Goal: Task Accomplishment & Management: Complete application form

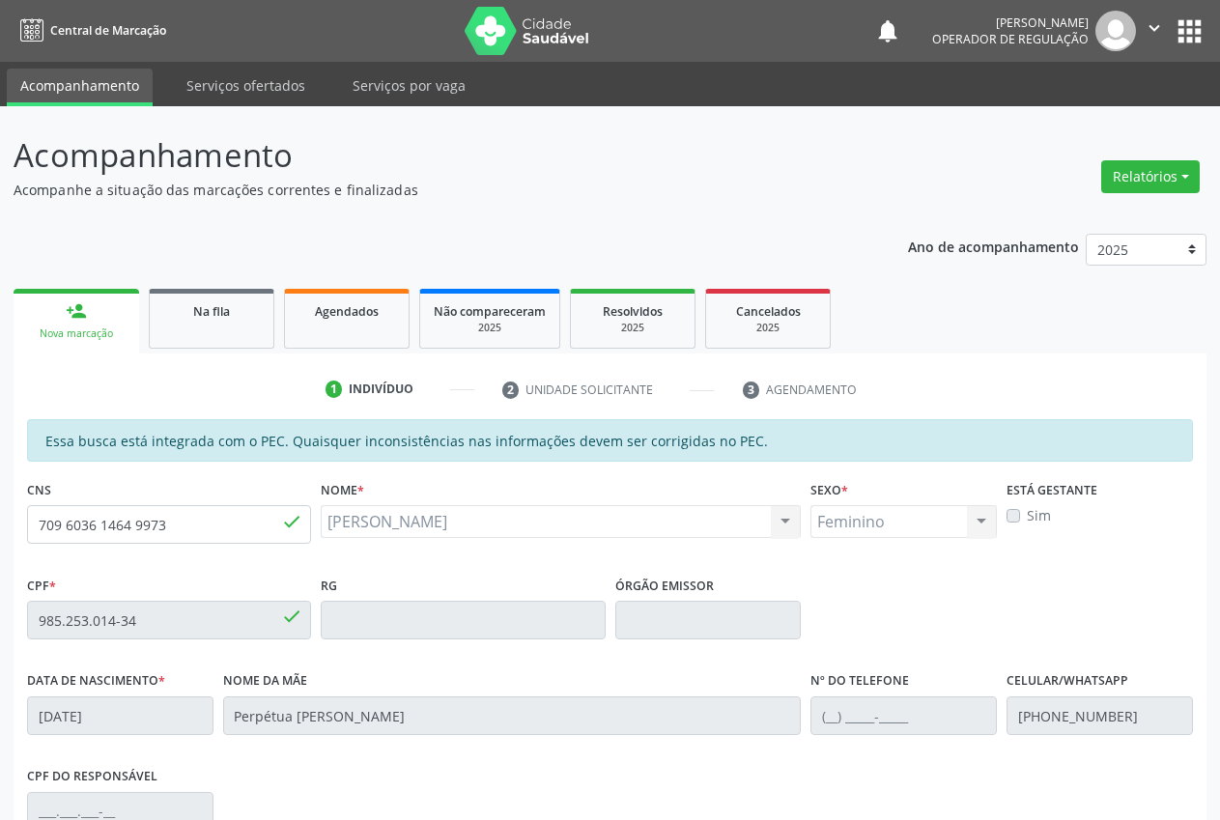
click at [348, 505] on div "Joselita de Lima Barbosa Joselita de Lima Barbosa CNS: 709 6036 1464 9973 CPF: …" at bounding box center [561, 521] width 480 height 33
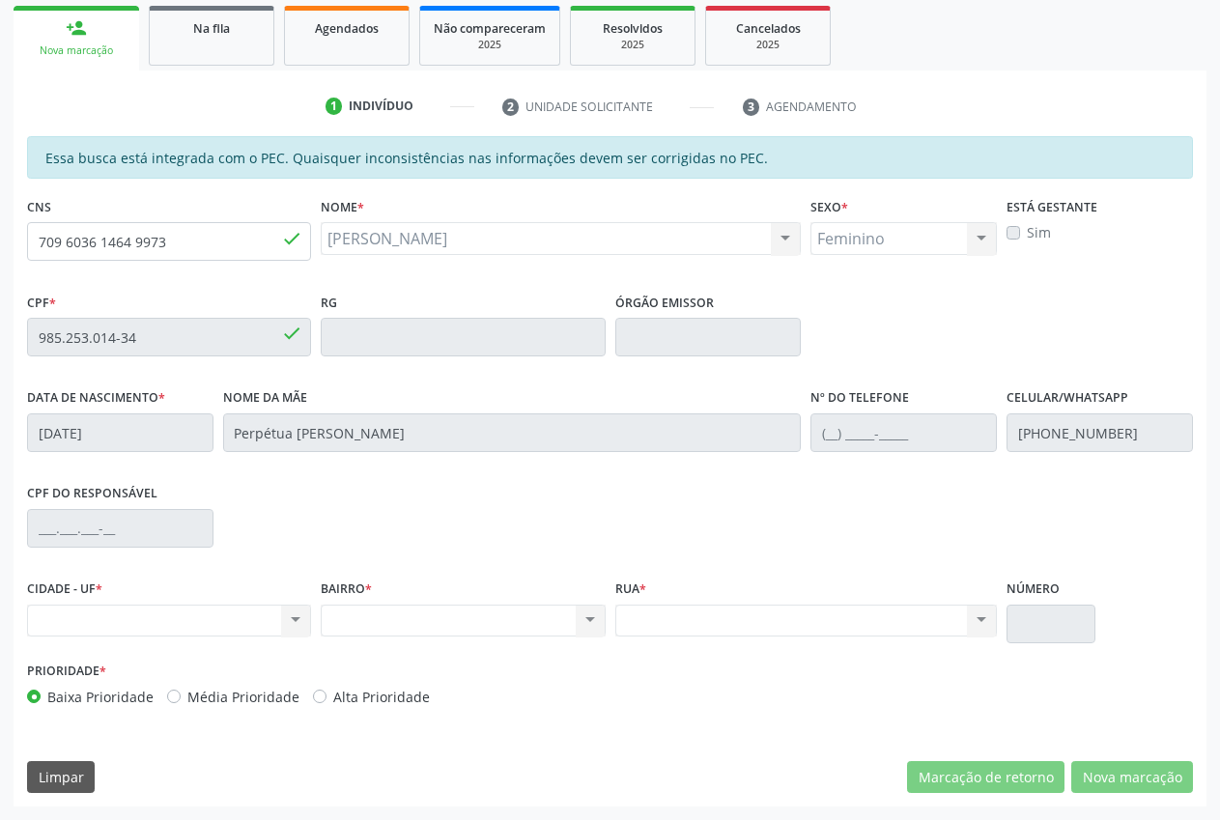
scroll to position [283, 0]
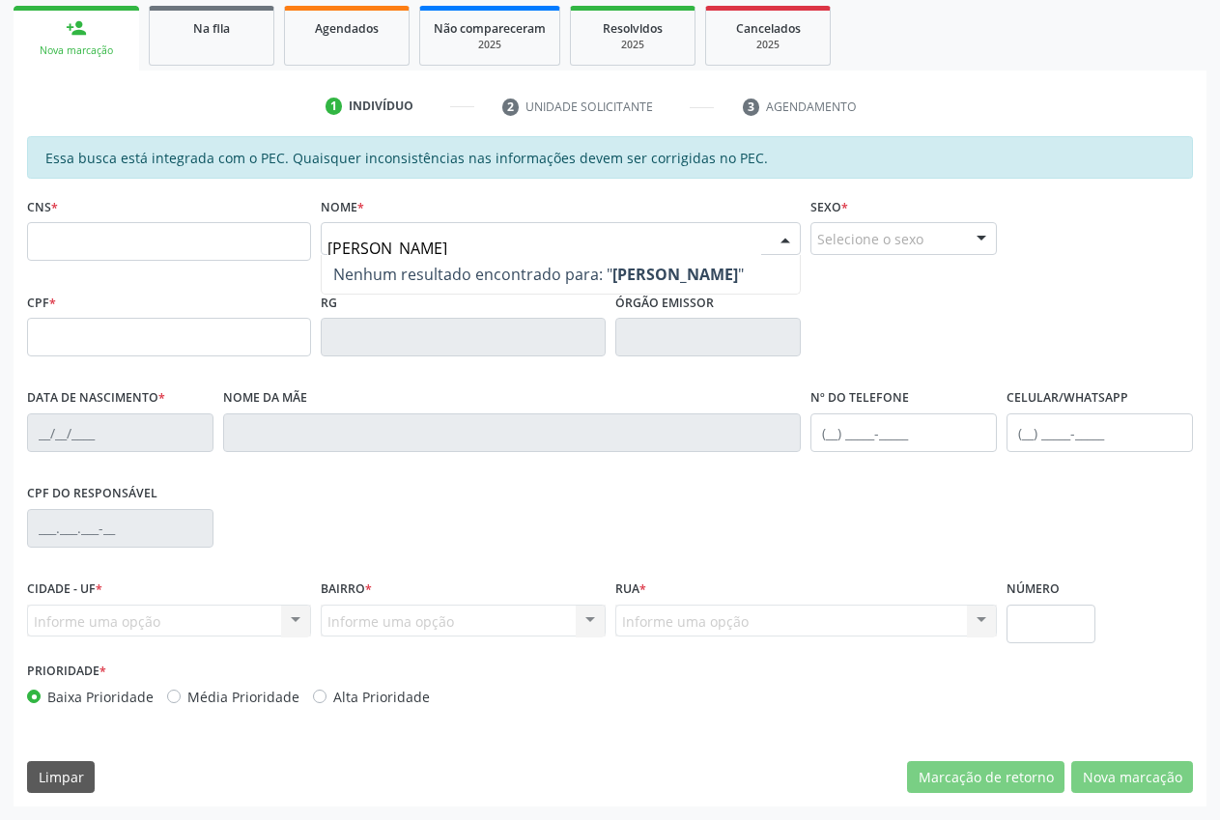
type input "renato santana"
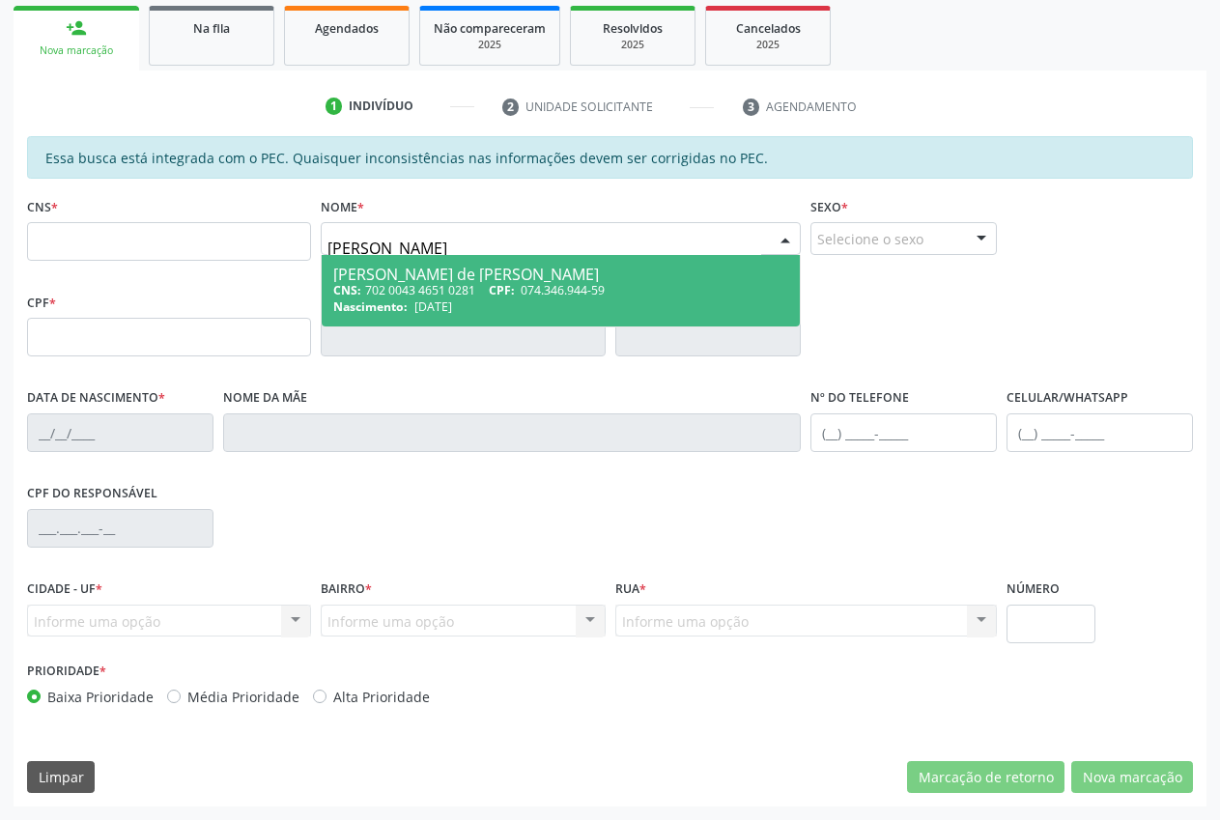
click at [452, 298] on span "14/11/1986" at bounding box center [433, 306] width 38 height 16
type input "702 0043 4651 0281"
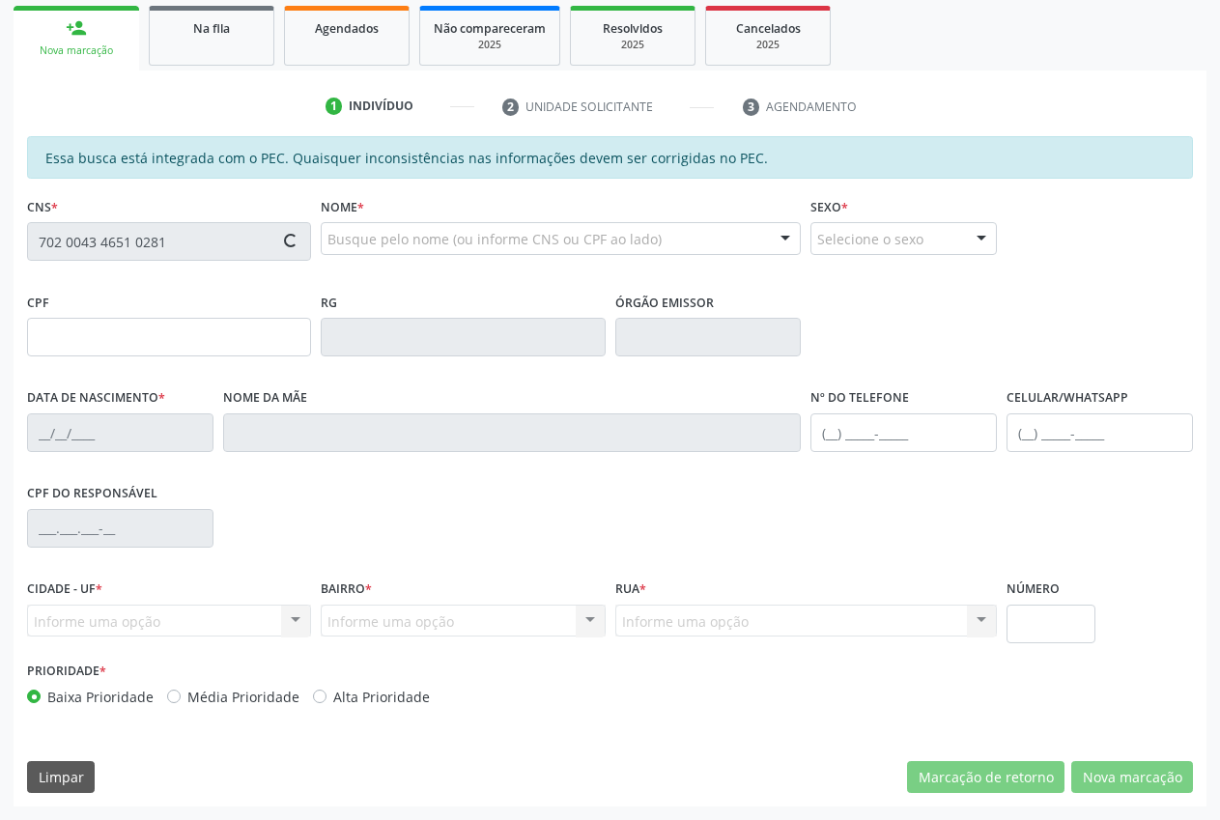
type input "074.346.944-59"
type input "14/11/1986"
type input "Maria de Santana de Brito"
type input "(87) 98811-9166"
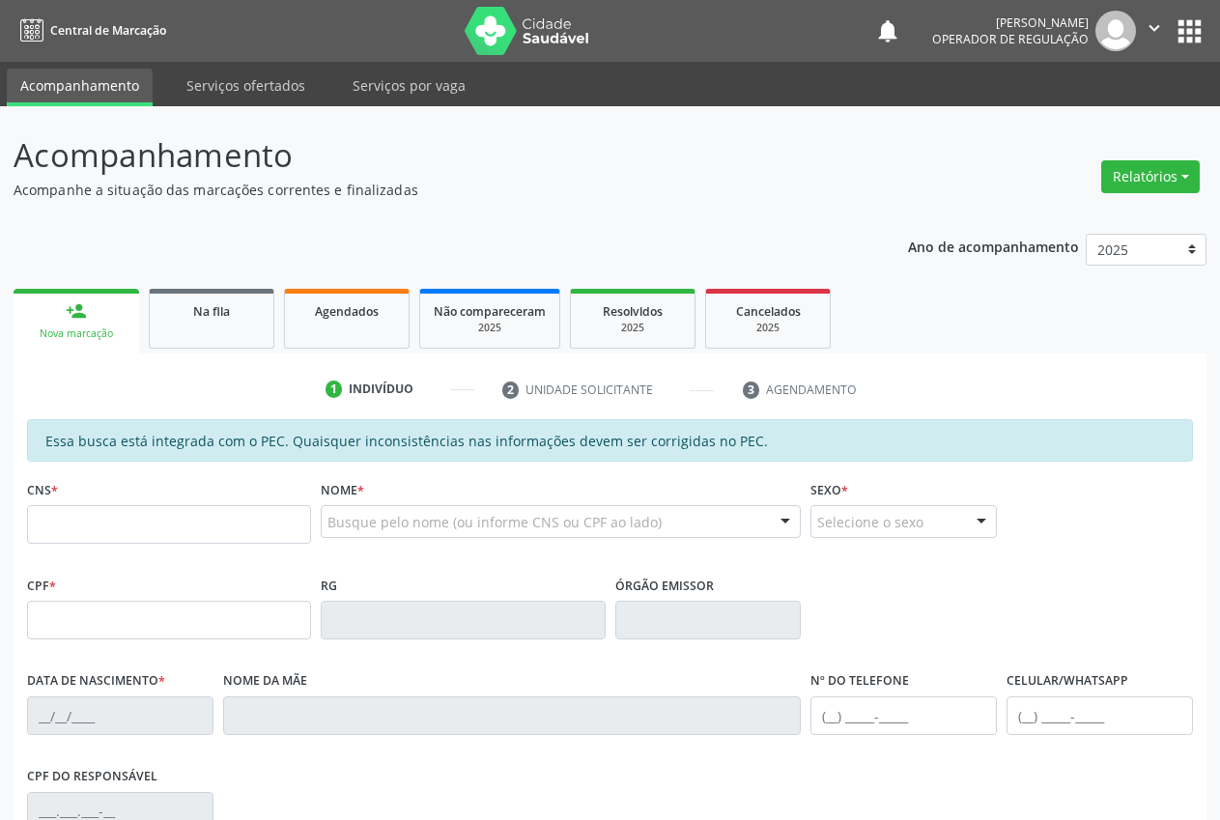
click at [102, 505] on input "text" at bounding box center [169, 524] width 284 height 39
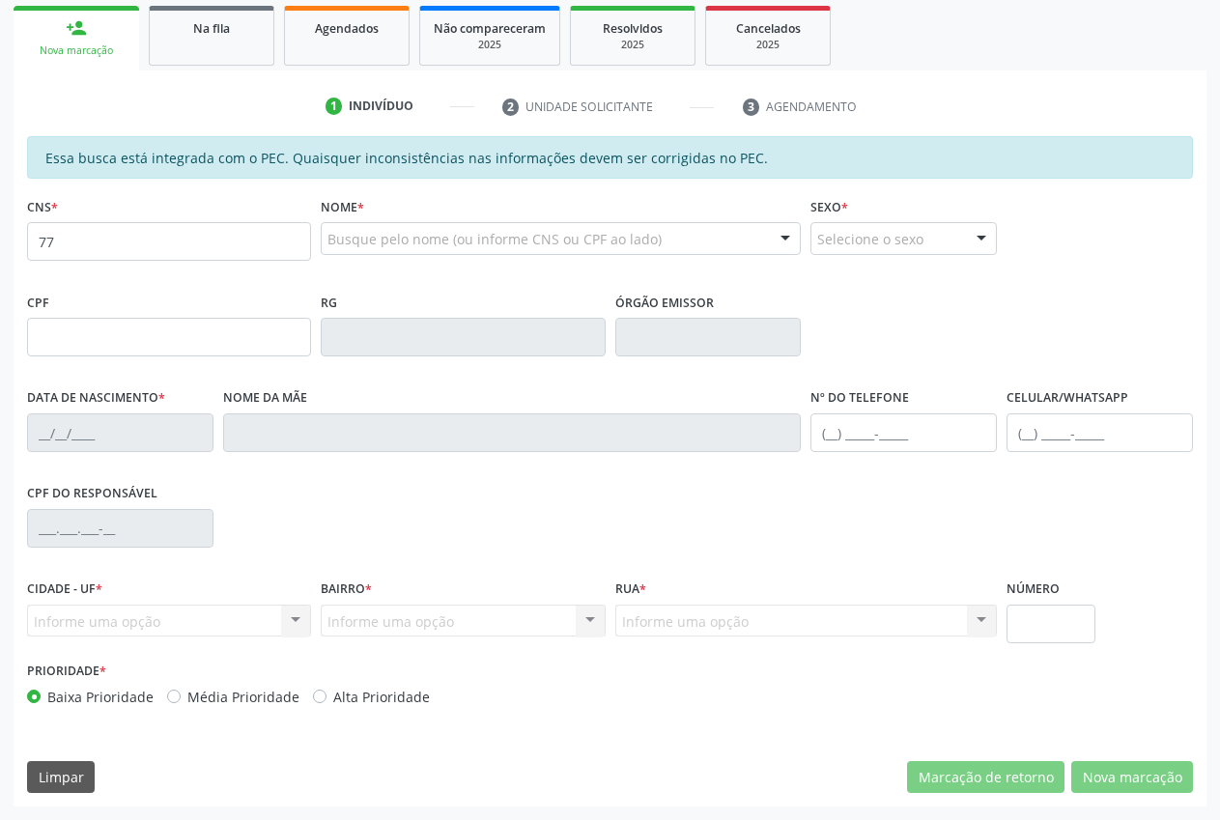
type input "7"
type input "703 0078 6532 9171"
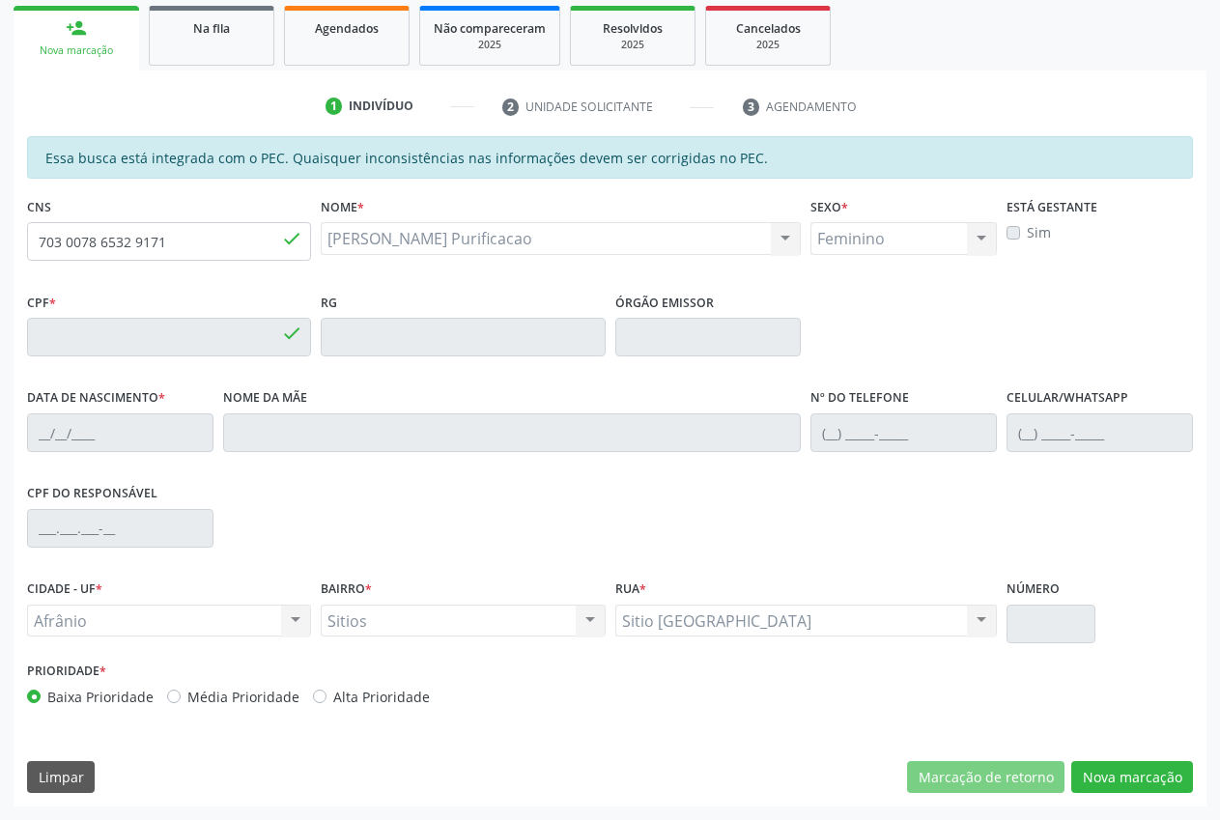
type input "040.673.464-09"
type input "06/02/1972"
type input "Creusa Ribeiro da Silva"
type input "(87) 98878-0252"
type input "(87) 99166-8202"
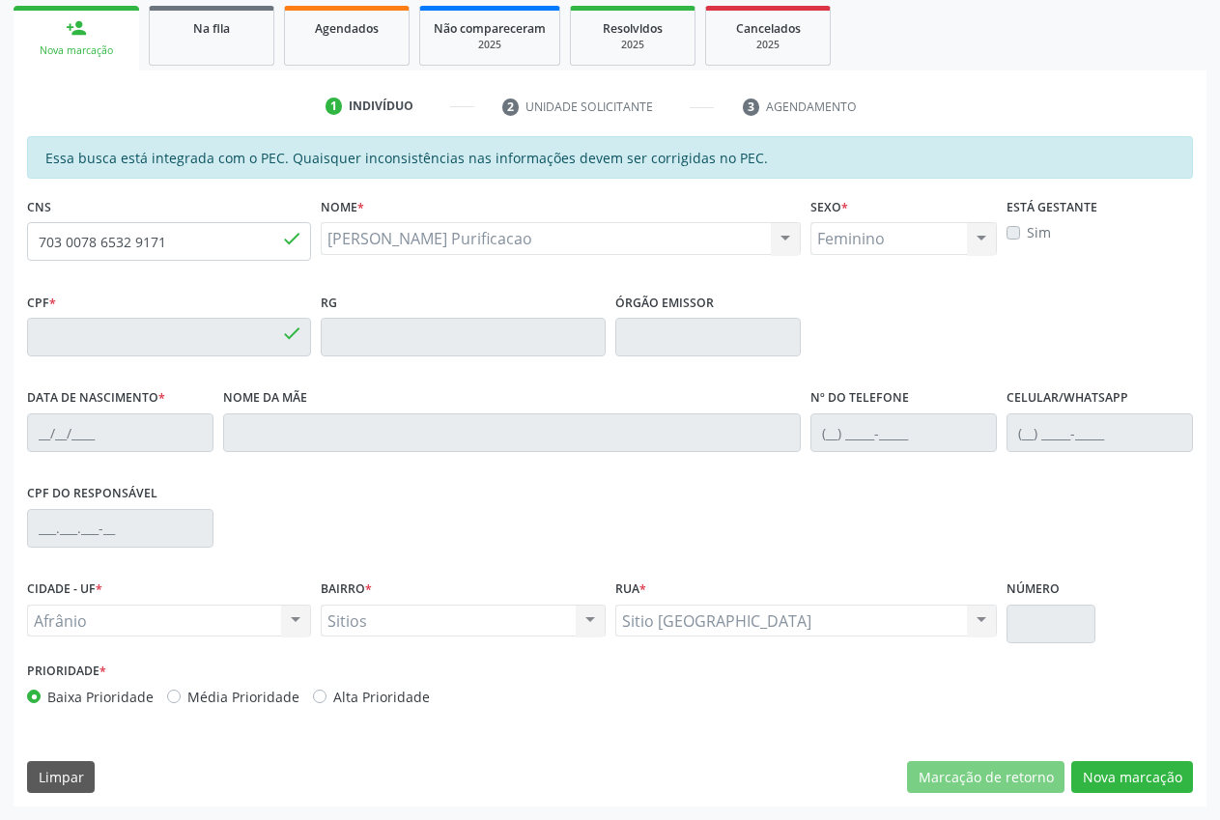
type input "S/N"
click at [1151, 777] on button "Nova marcação" at bounding box center [1132, 777] width 122 height 33
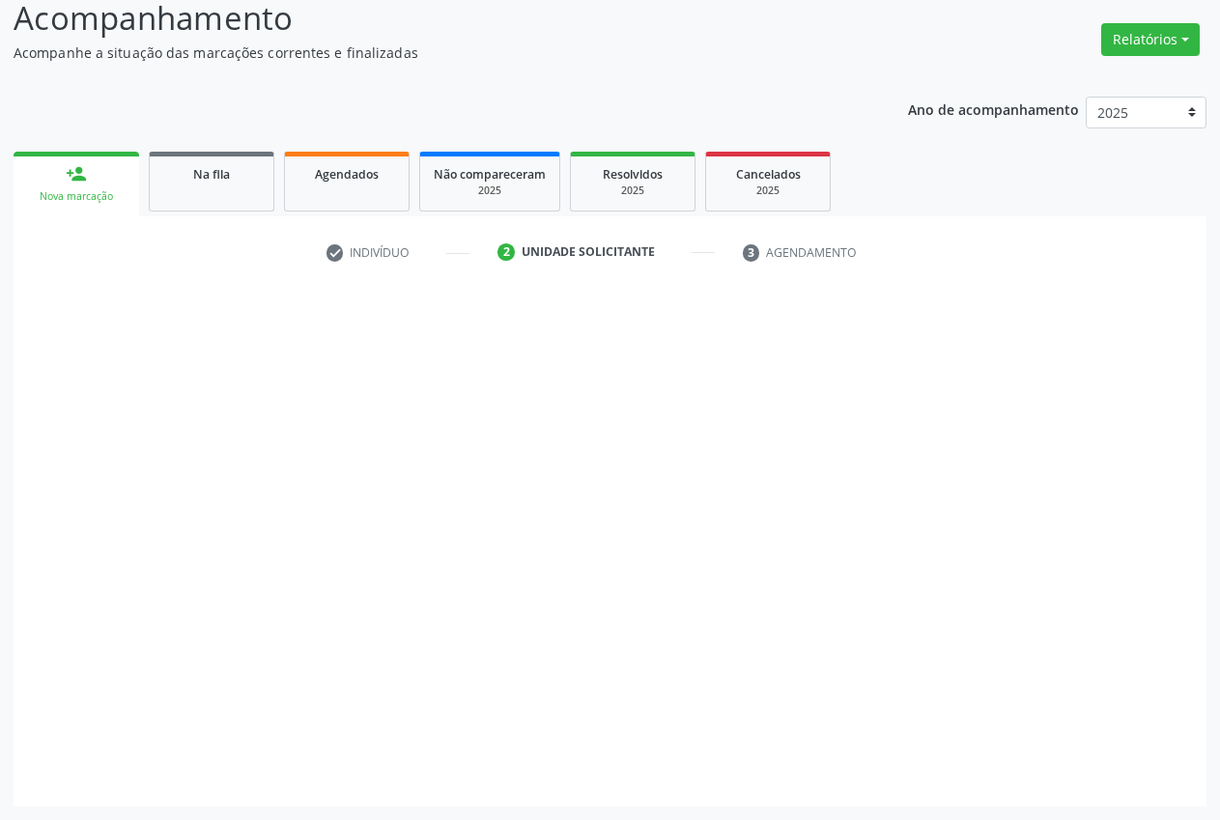
scroll to position [137, 0]
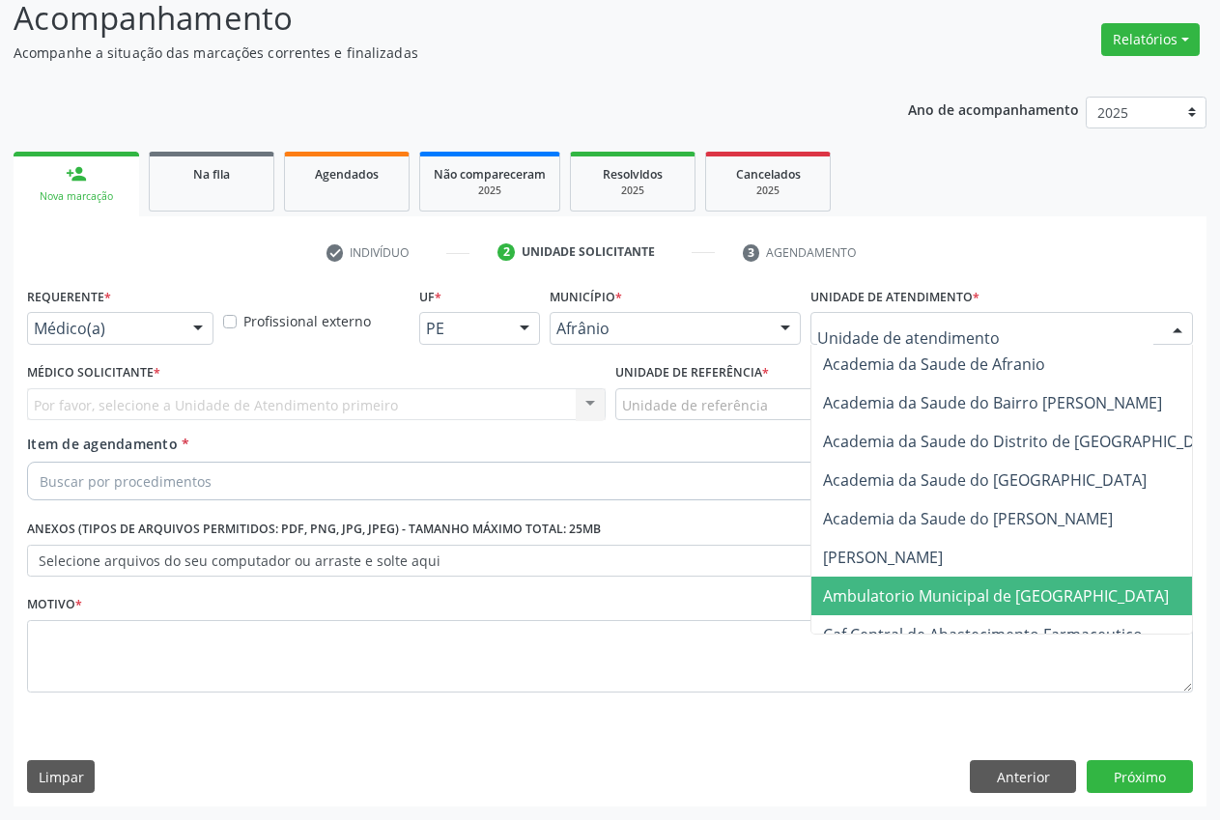
click at [932, 596] on span "Ambulatorio Municipal de [GEOGRAPHIC_DATA]" at bounding box center [996, 595] width 346 height 21
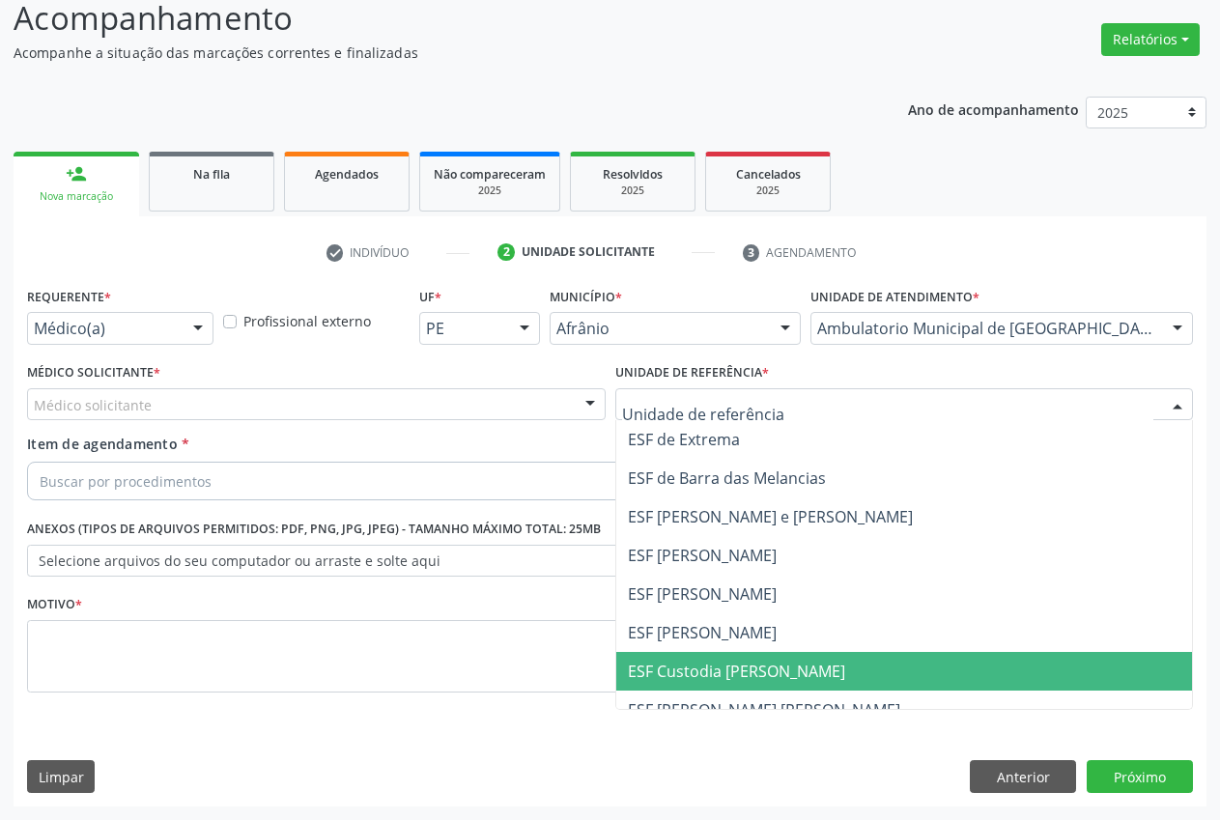
click at [747, 657] on span "ESF Custodia [PERSON_NAME]" at bounding box center [904, 671] width 577 height 39
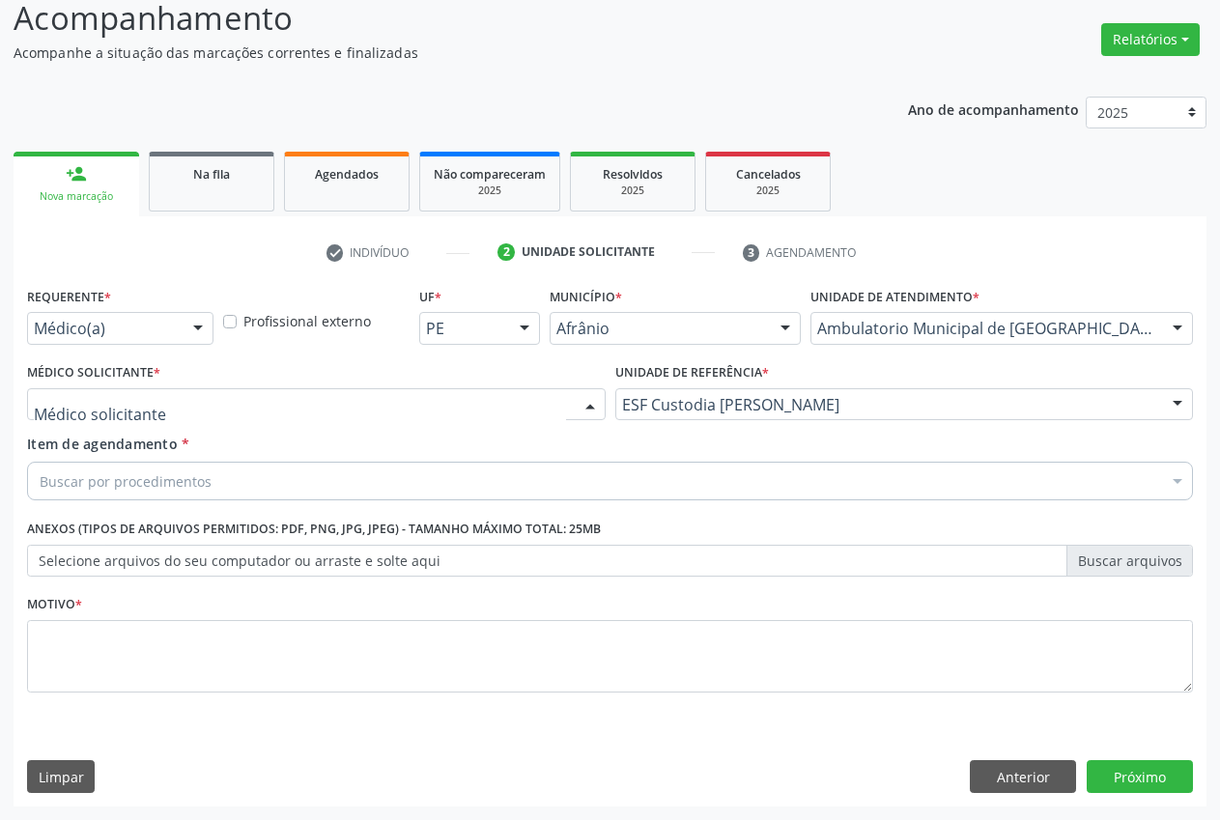
click at [467, 402] on div at bounding box center [316, 404] width 578 height 33
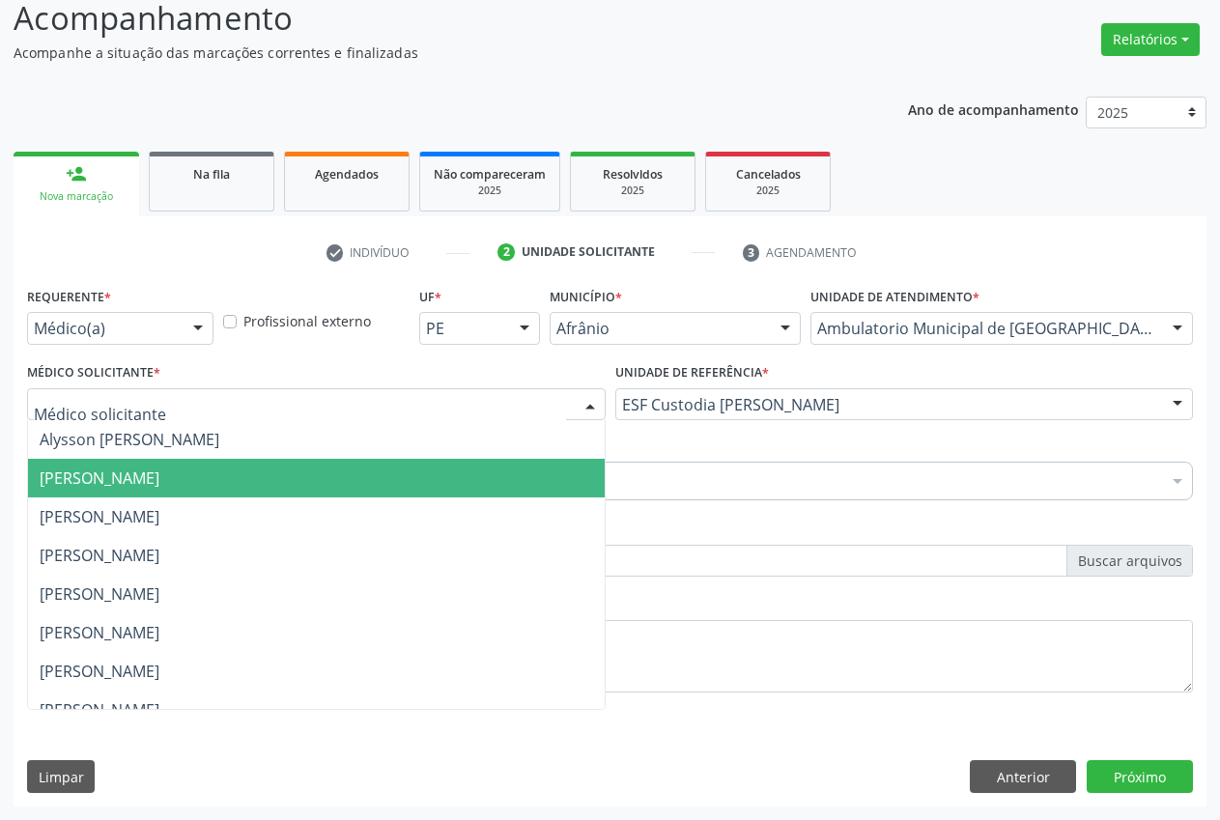
click at [464, 493] on span "Bruno Saraiva Bezerra Medrado" at bounding box center [316, 478] width 577 height 39
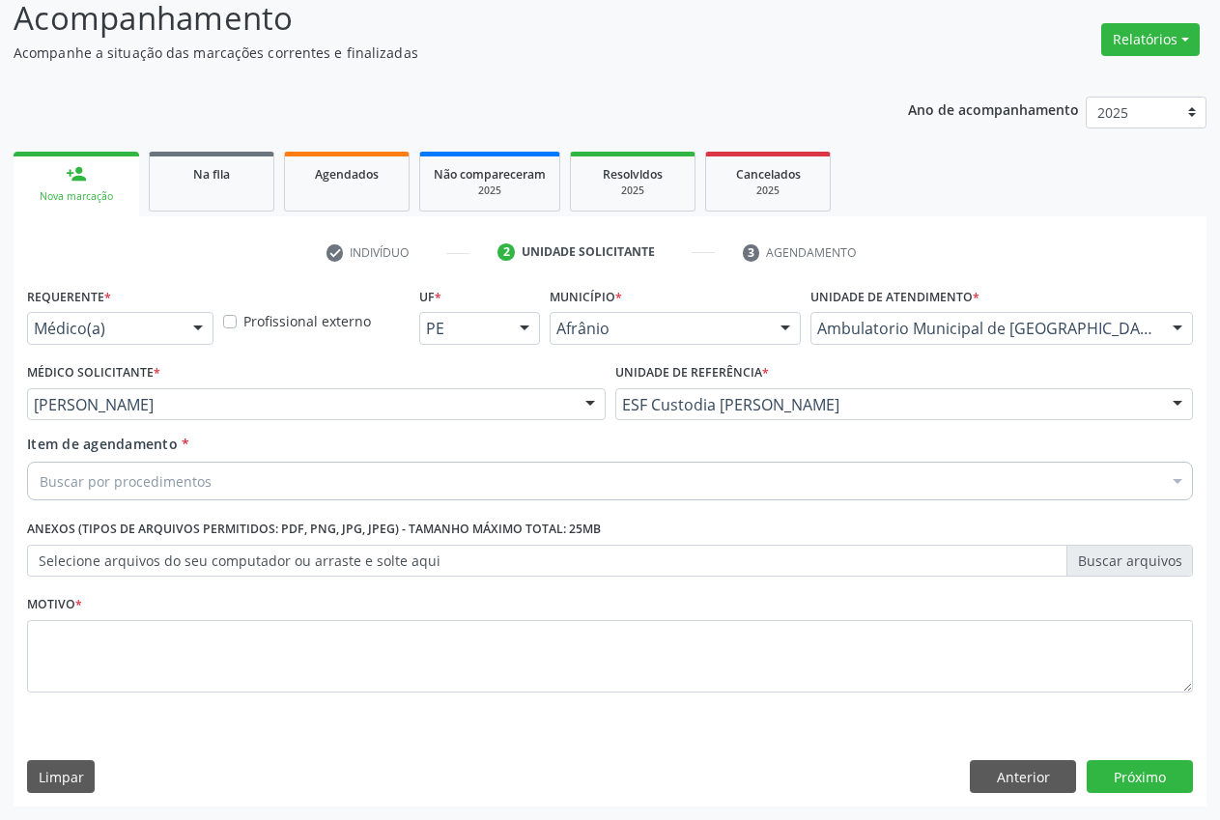
click at [458, 484] on div "Buscar por procedimentos" at bounding box center [610, 481] width 1166 height 39
click at [40, 477] on input "Item de agendamento *" at bounding box center [40, 481] width 0 height 39
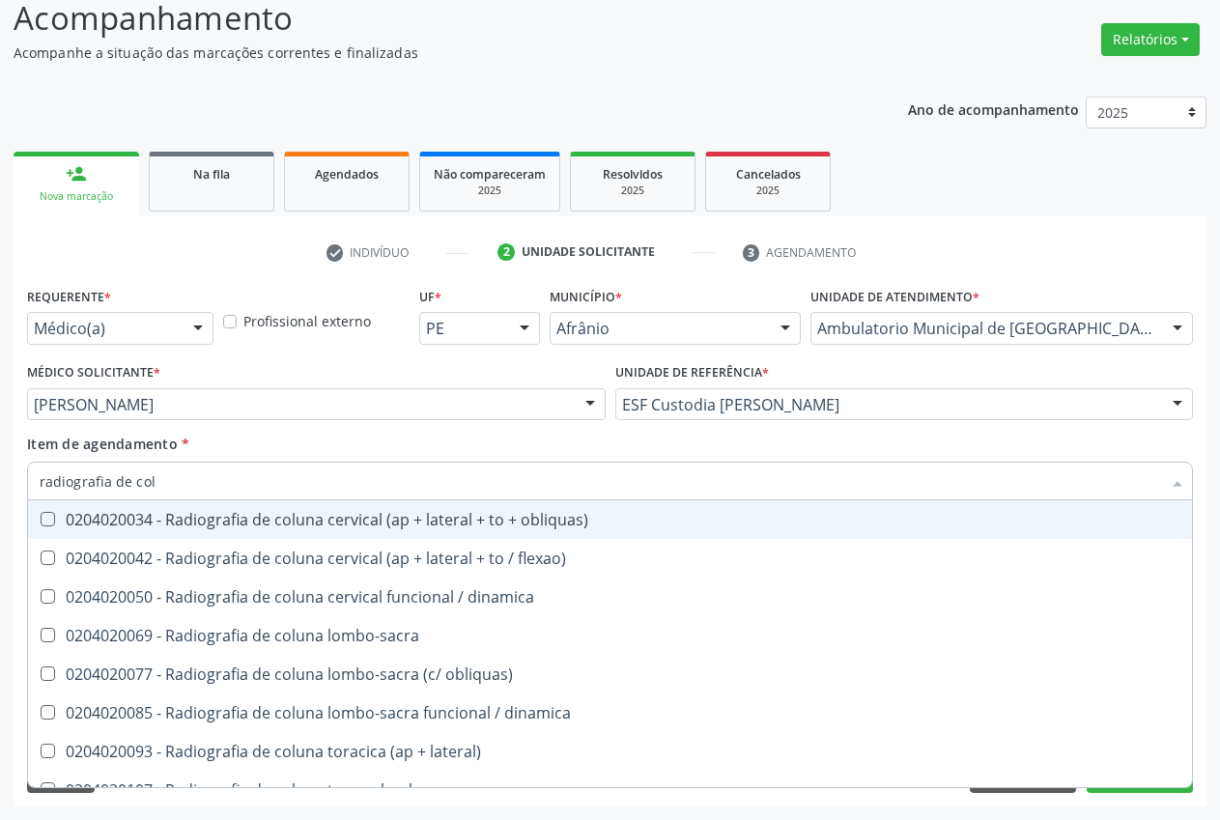
type input "radiografia de colu"
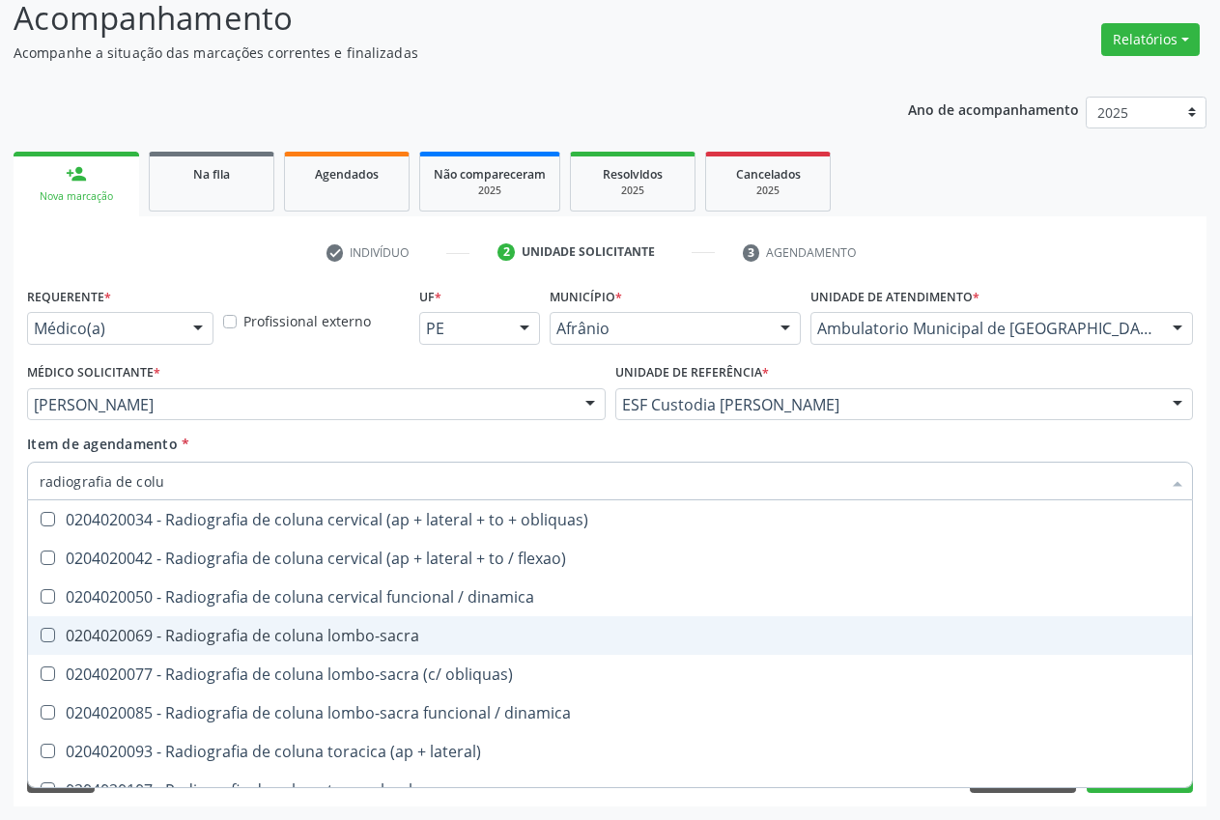
click at [417, 628] on div "0204020069 - Radiografia de coluna lombo-sacra" at bounding box center [610, 635] width 1140 height 15
checkbox lombo-sacra "true"
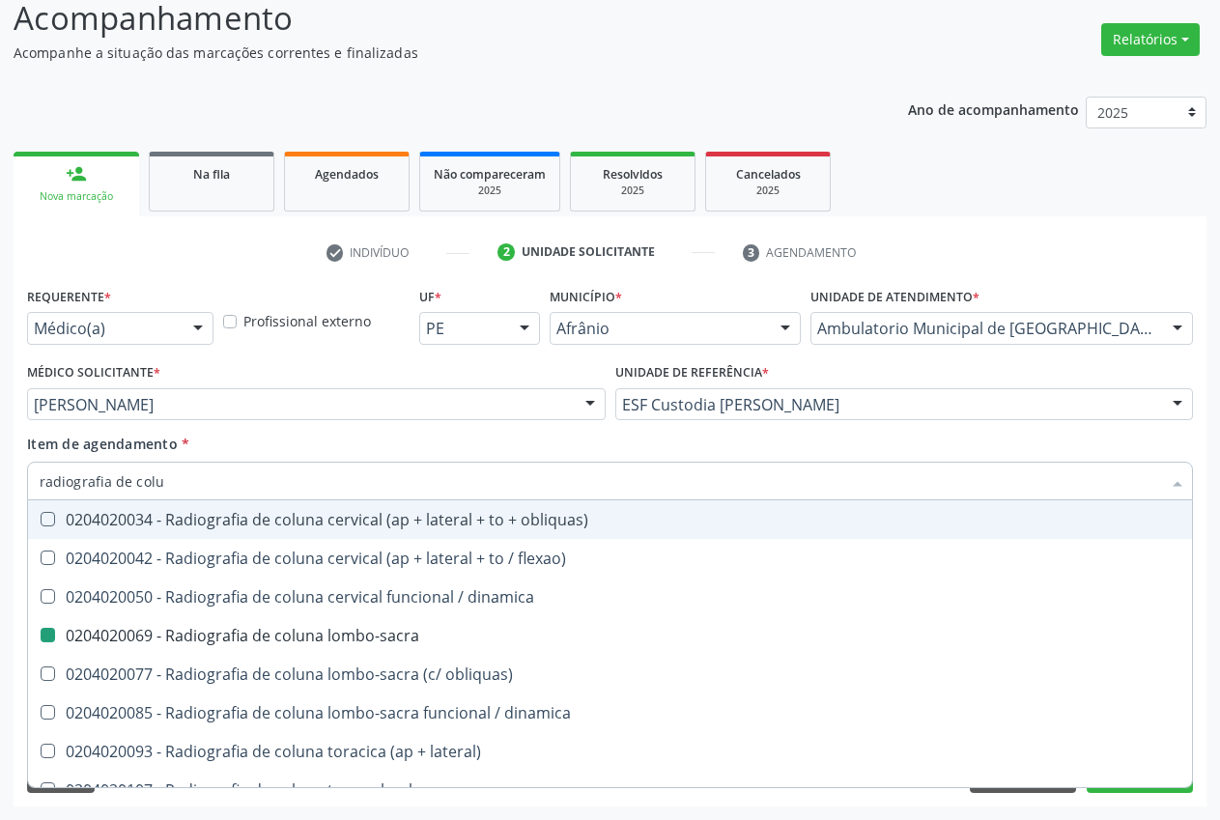
click at [402, 452] on div "Item de agendamento * radiografia de colu Desfazer seleção 0204020034 - Radiogr…" at bounding box center [610, 464] width 1166 height 61
click at [494, 423] on div "Médico Solicitante * Bruno Saraiva Bezerra Medrado Alysson Rodrigo Ferreira Cav…" at bounding box center [316, 395] width 588 height 75
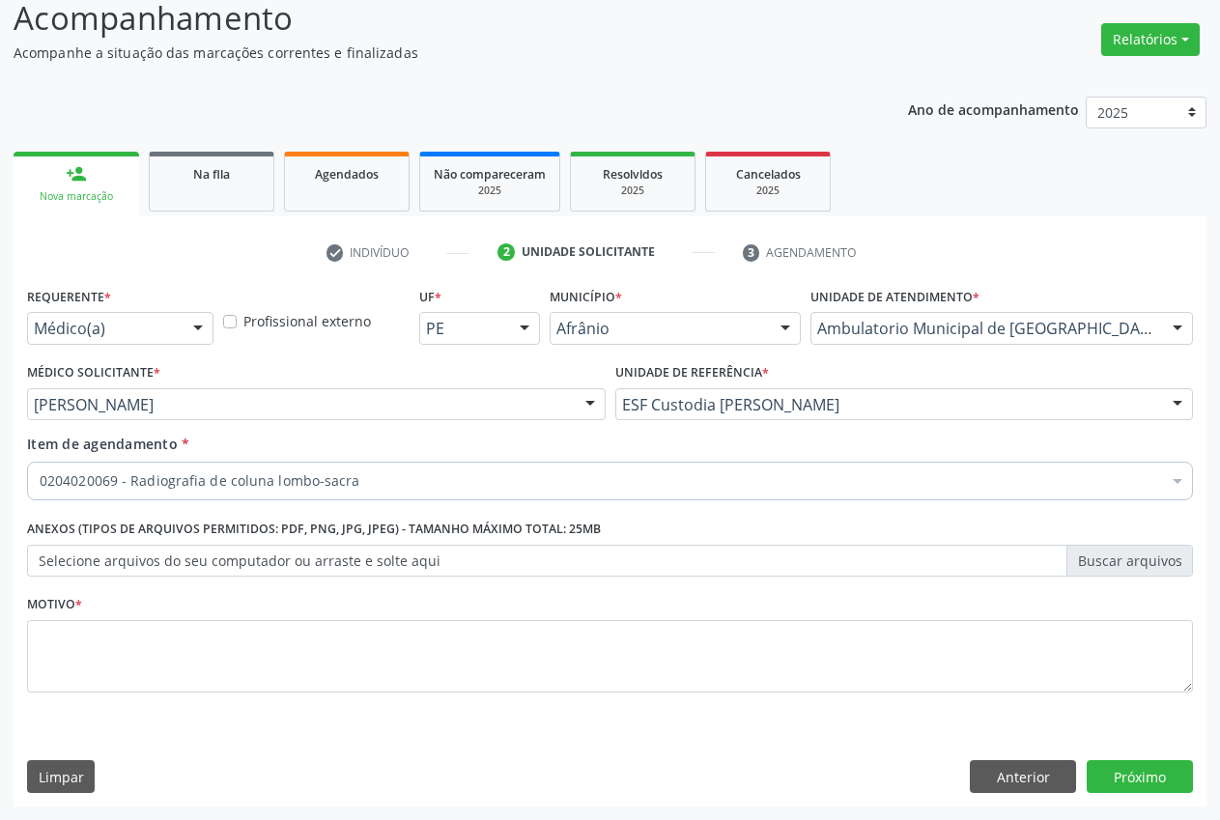
checkbox lombo-sacra "true"
checkbox preenchida\) "false"
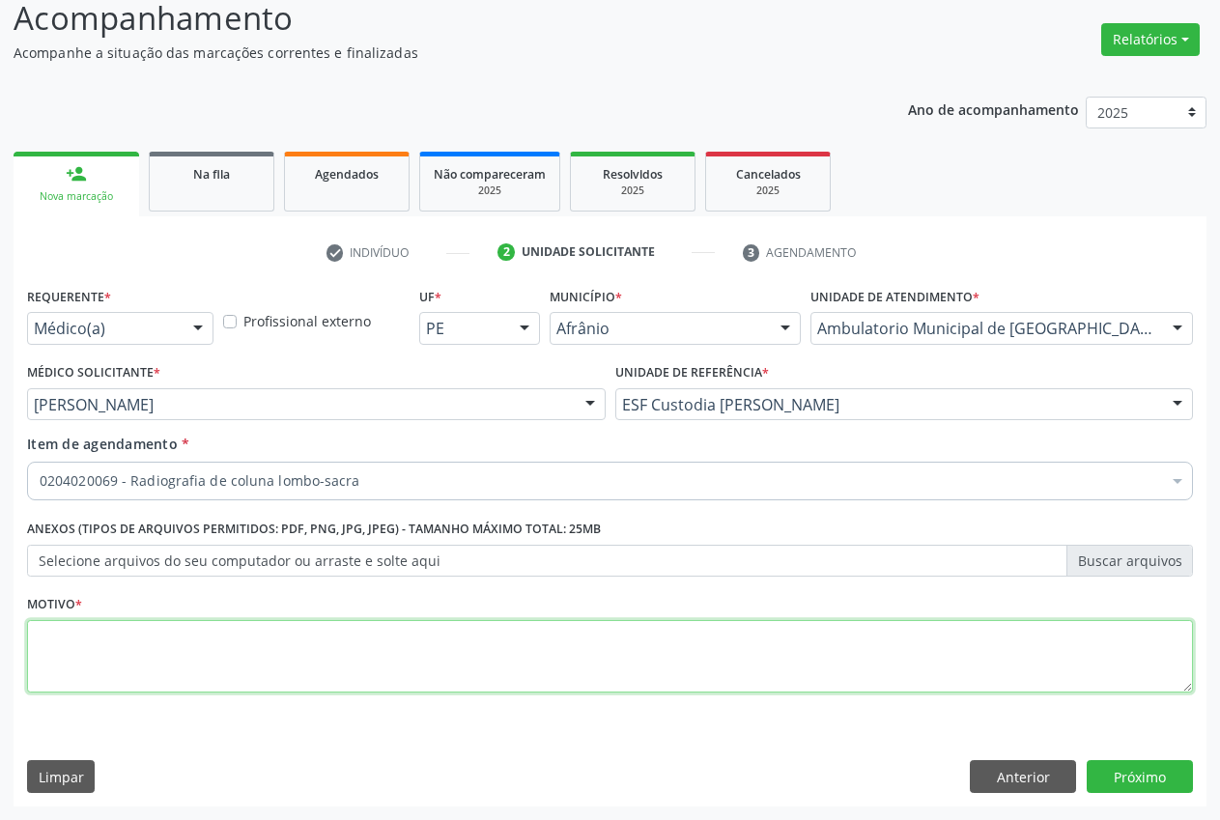
click at [544, 650] on textarea at bounding box center [610, 656] width 1166 height 73
type textarea "."
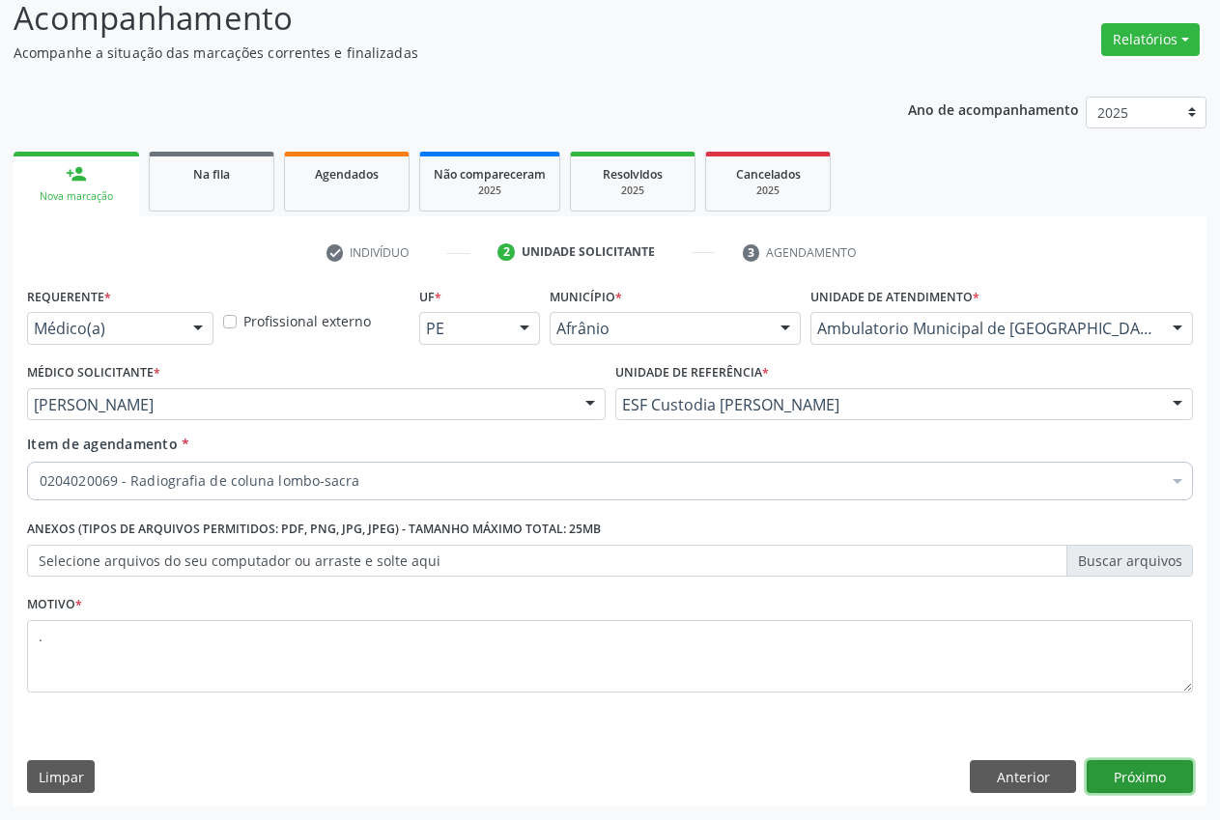
click at [1137, 768] on button "Próximo" at bounding box center [1139, 776] width 106 height 33
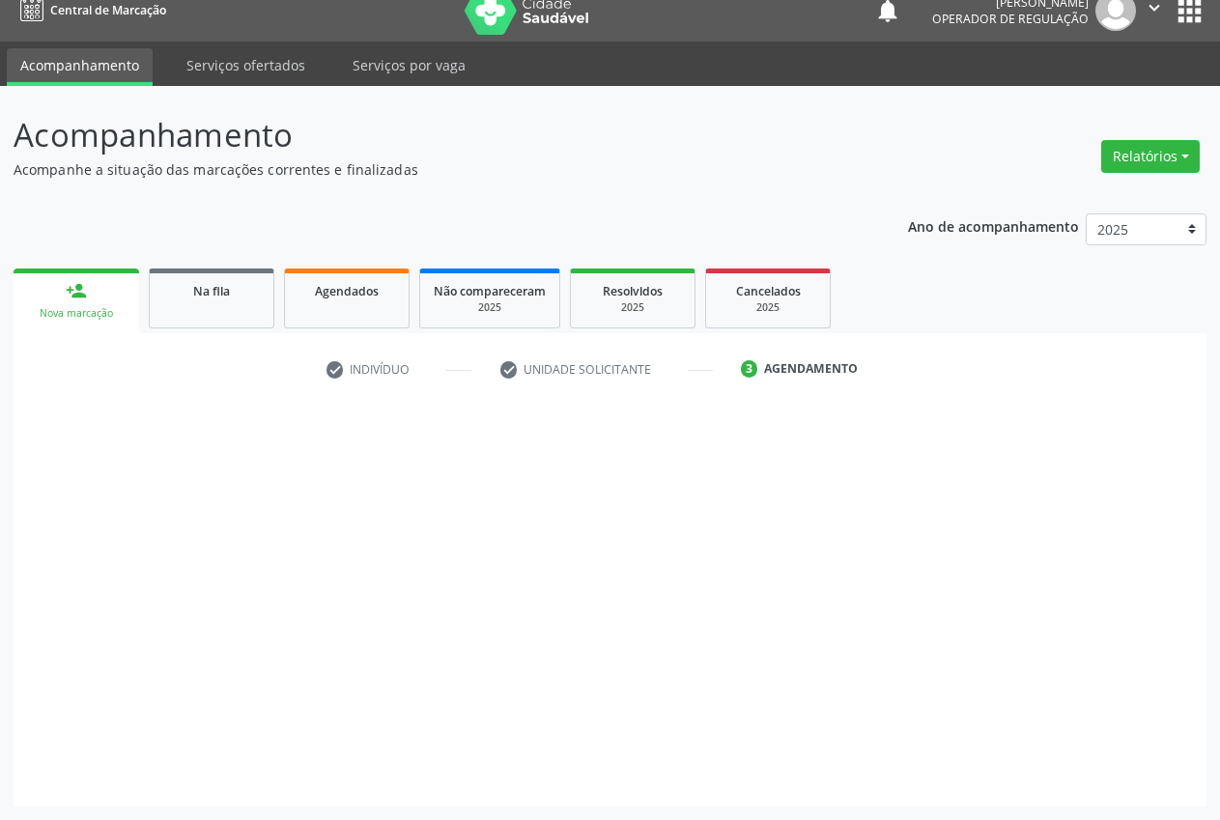
scroll to position [20, 0]
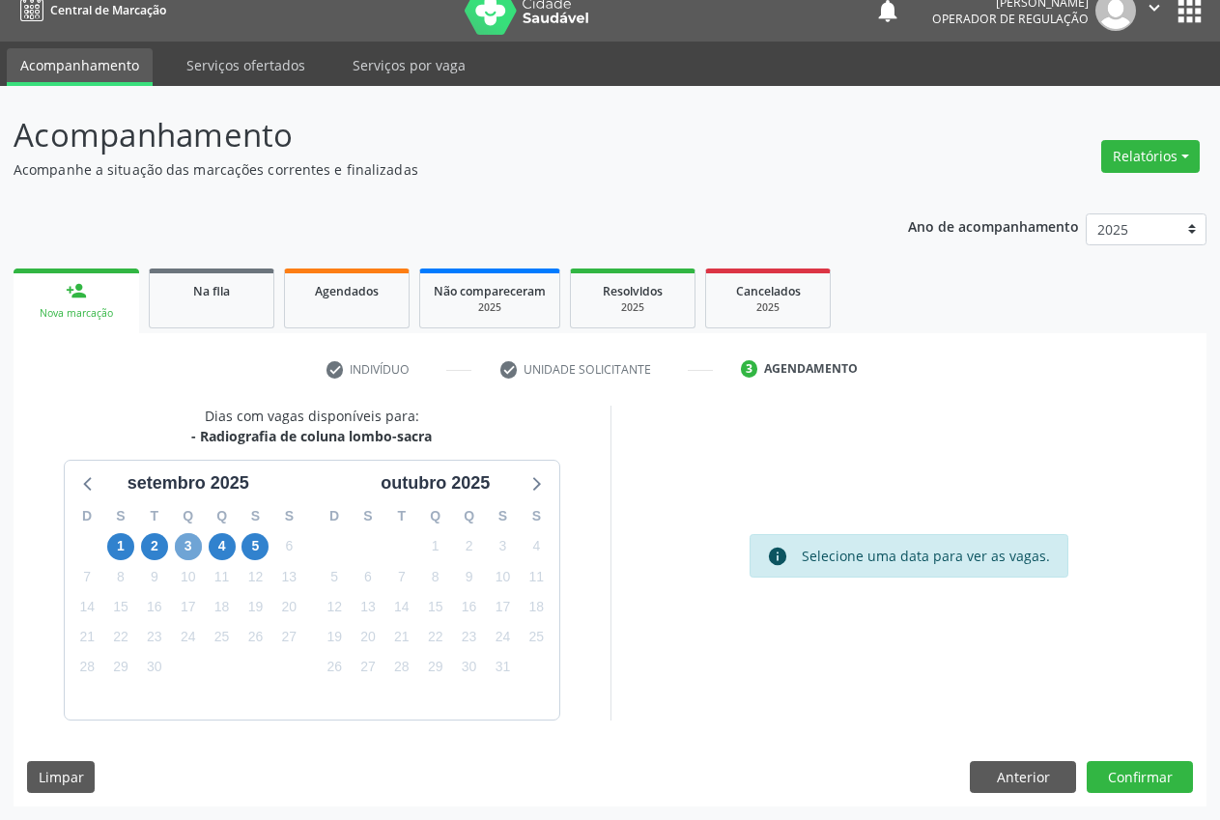
click at [189, 544] on span "3" at bounding box center [188, 546] width 27 height 27
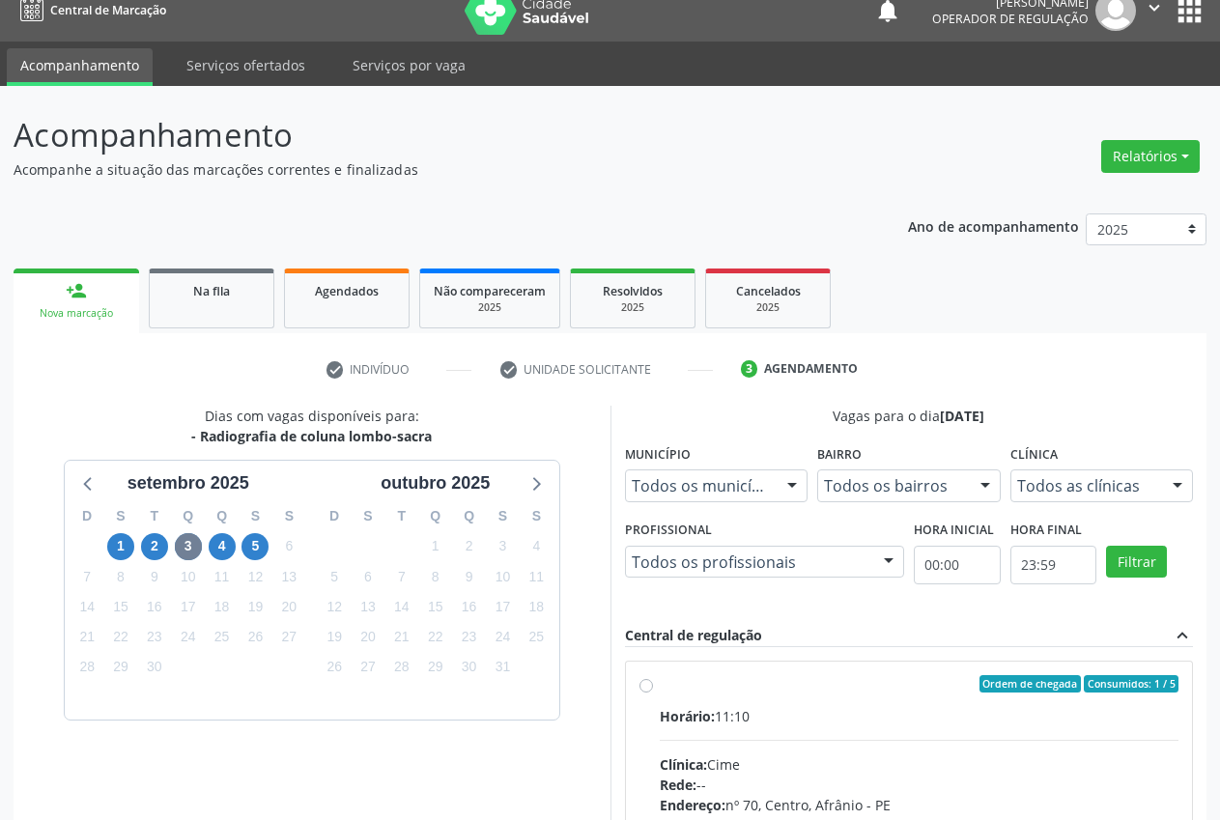
click at [704, 698] on label "Ordem de chegada Consumidos: 1 / 5 Horário: 11:10 Clínica: Cime Rede: -- Endere…" at bounding box center [920, 823] width 520 height 296
click at [653, 692] on input "Ordem de chegada Consumidos: 1 / 5 Horário: 11:10 Clínica: Cime Rede: -- Endere…" at bounding box center [646, 683] width 14 height 17
radio input "true"
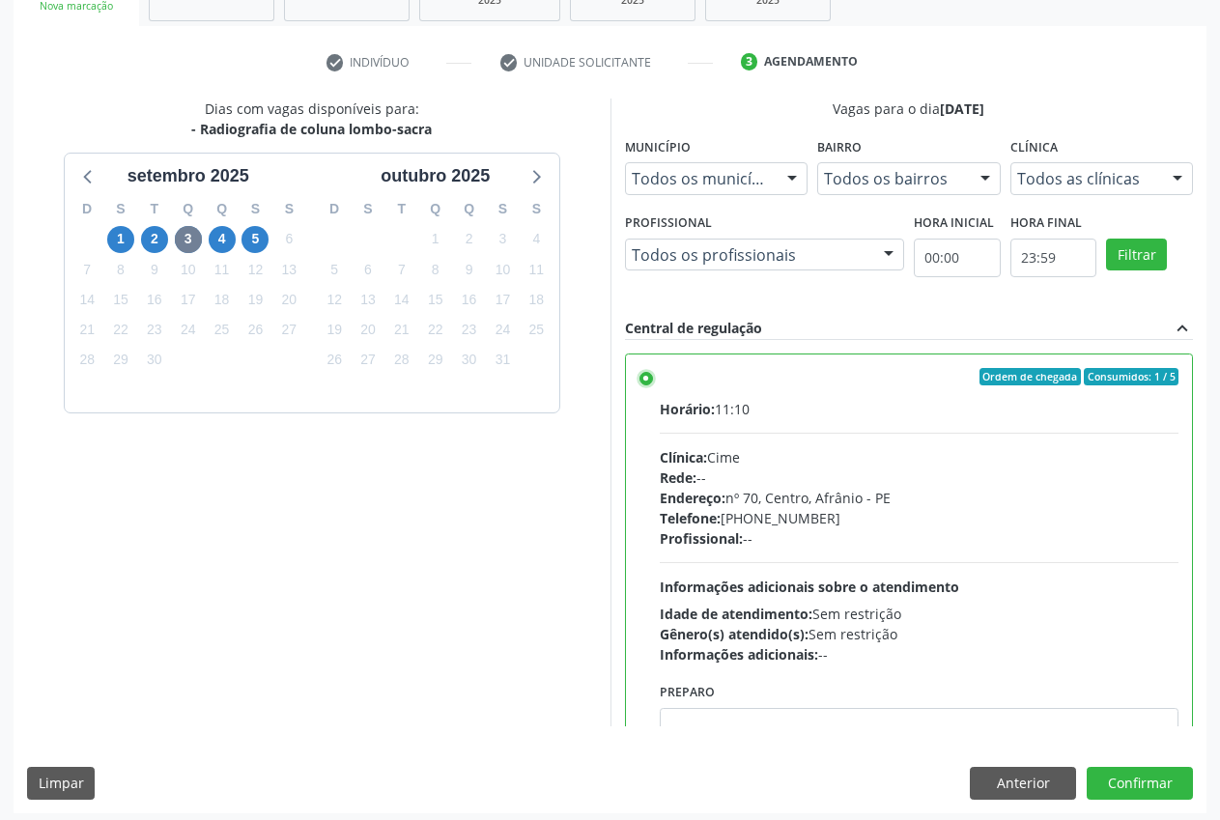
scroll to position [334, 0]
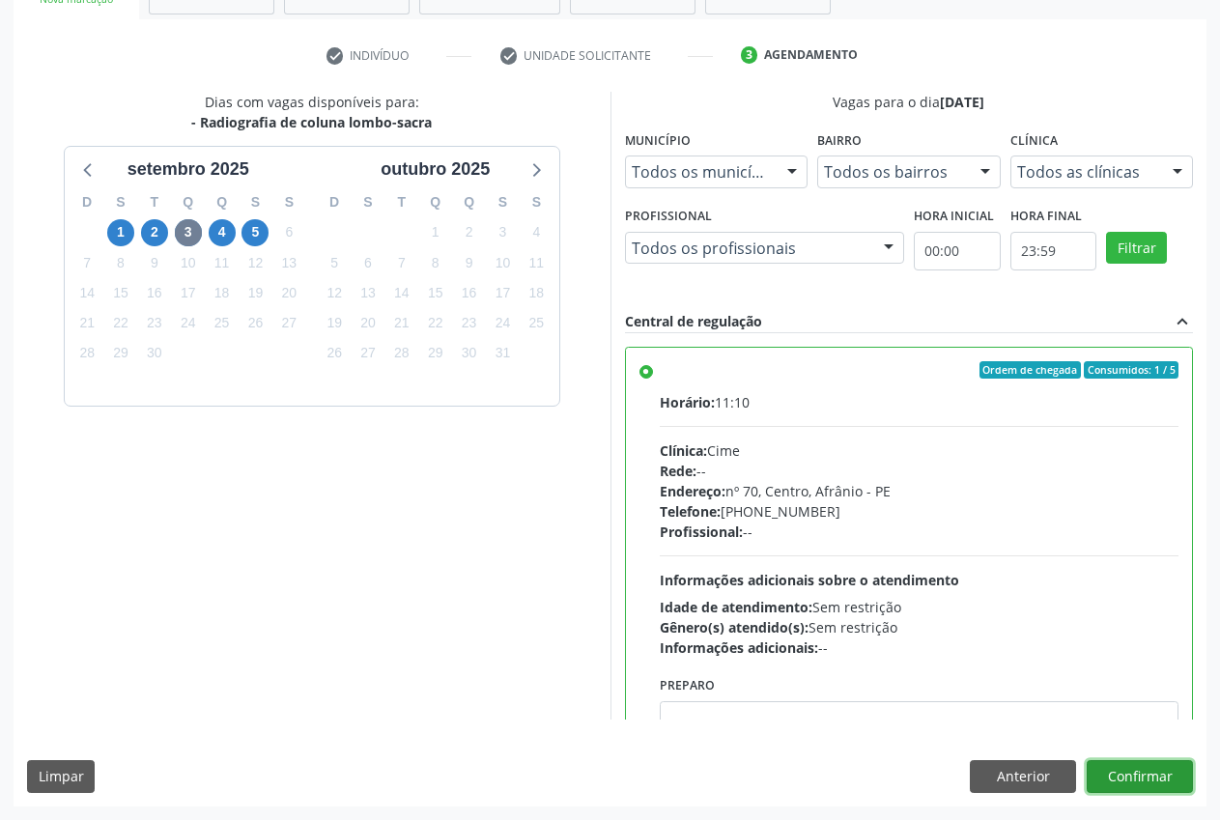
click at [1165, 771] on button "Confirmar" at bounding box center [1139, 776] width 106 height 33
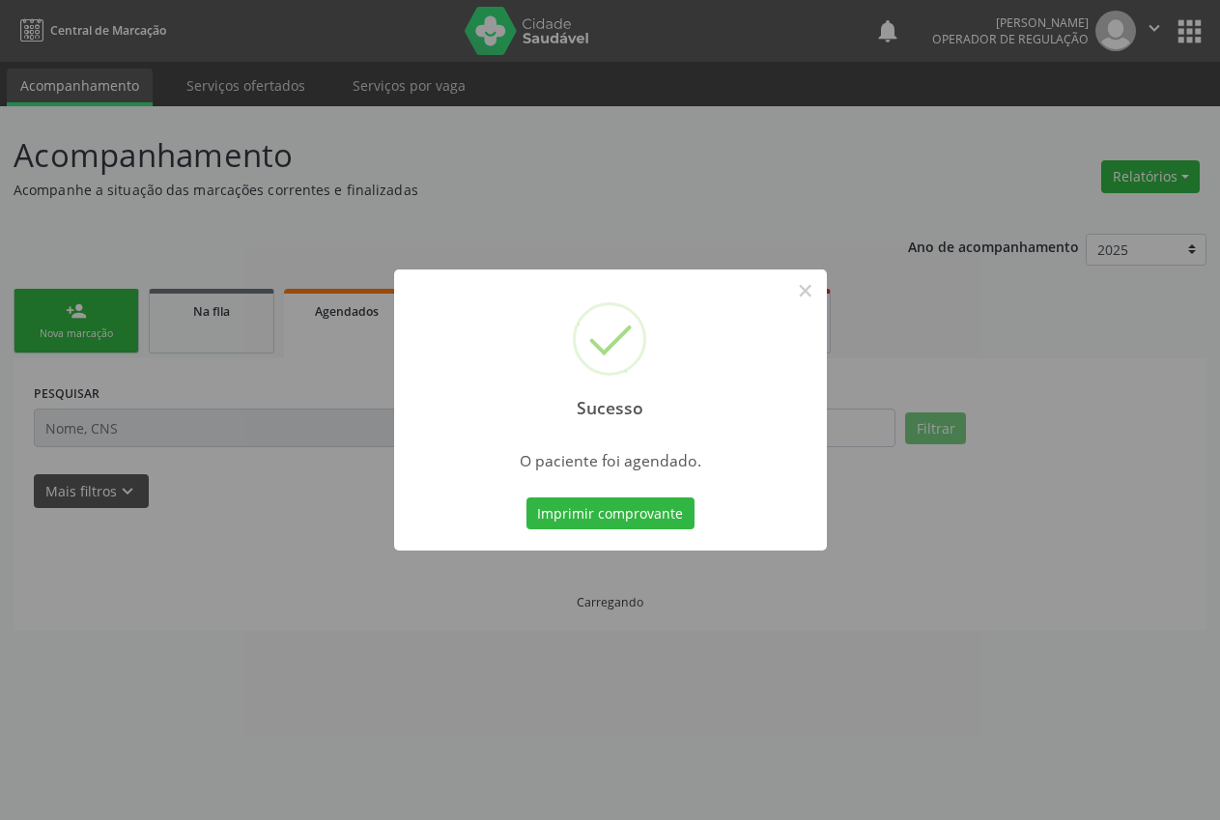
scroll to position [0, 0]
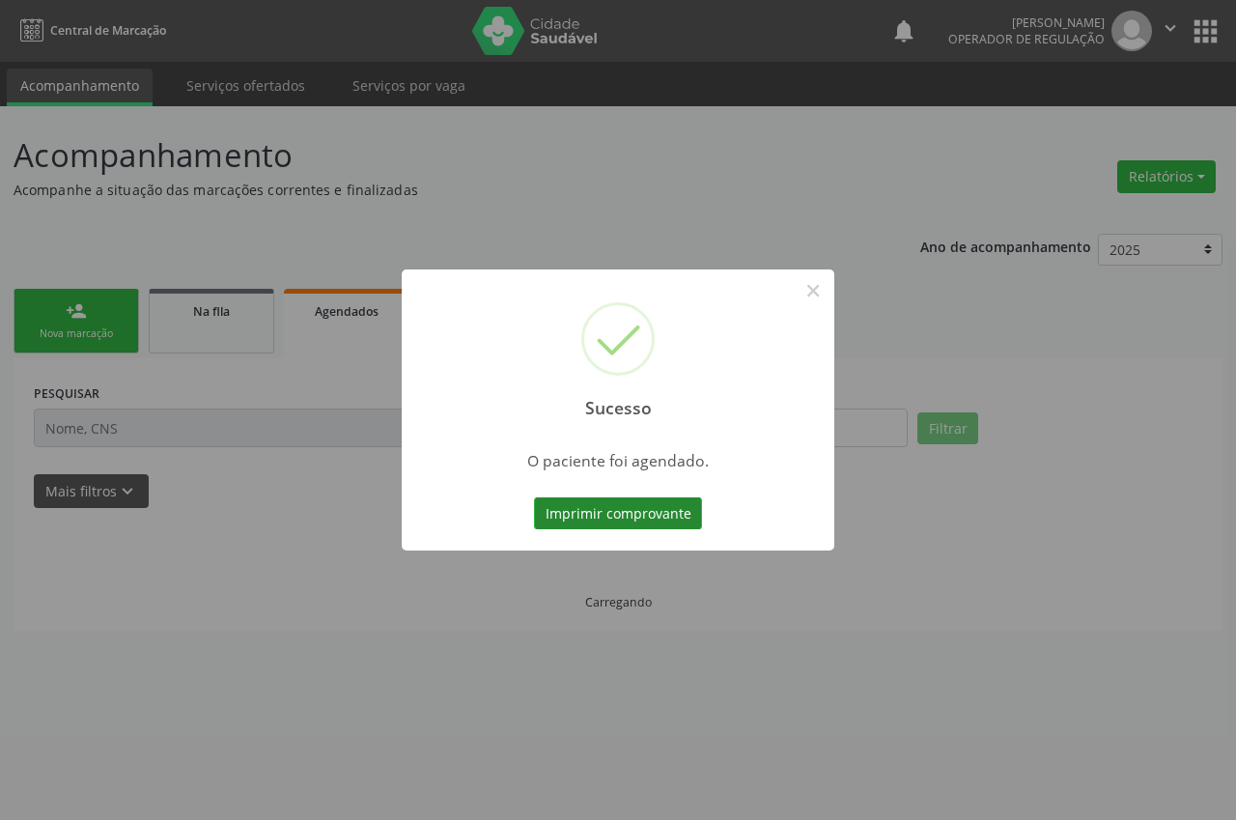
click at [609, 505] on button "Imprimir comprovante" at bounding box center [618, 513] width 168 height 33
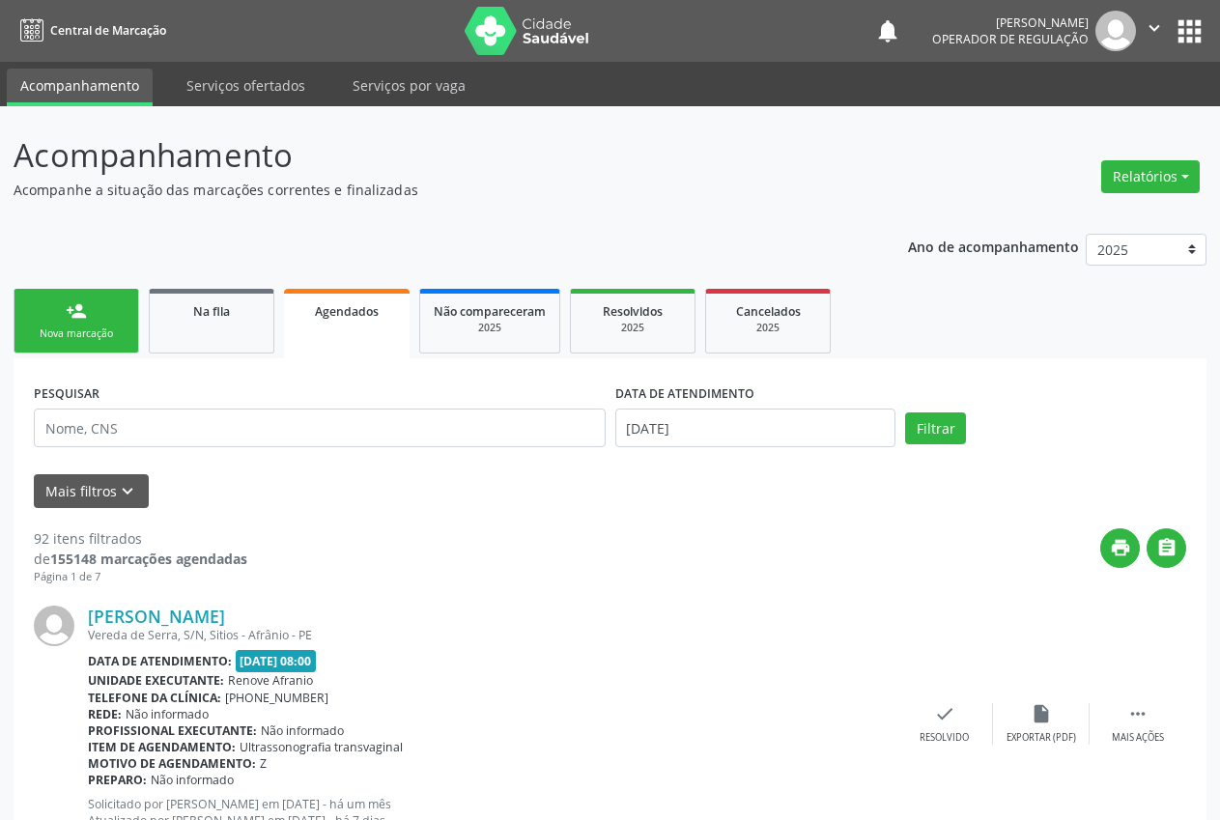
click at [98, 321] on link "person_add Nova marcação" at bounding box center [77, 321] width 126 height 65
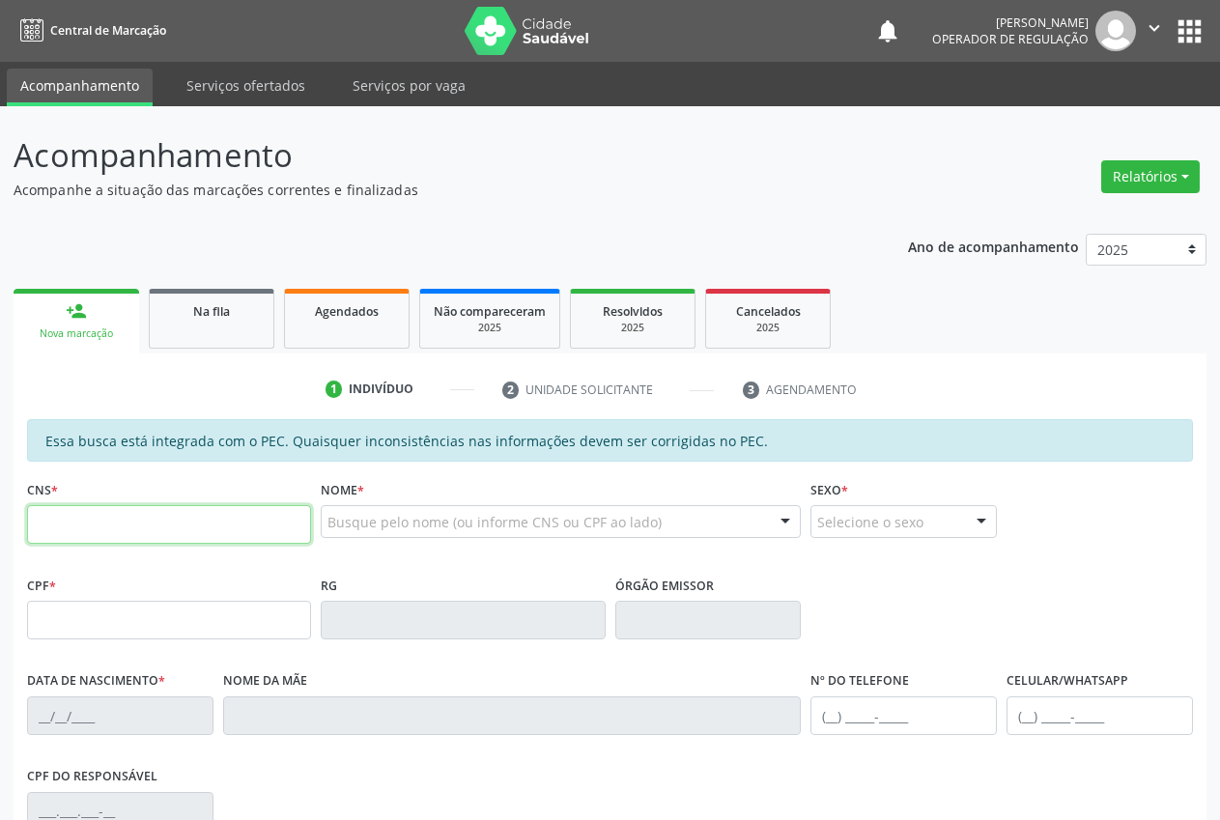
click at [99, 528] on input "text" at bounding box center [169, 524] width 284 height 39
type input "707 6062 1713 8197"
type input "145.725.004-79"
type input "04/12/2000"
type input "Ademilda Moreira"
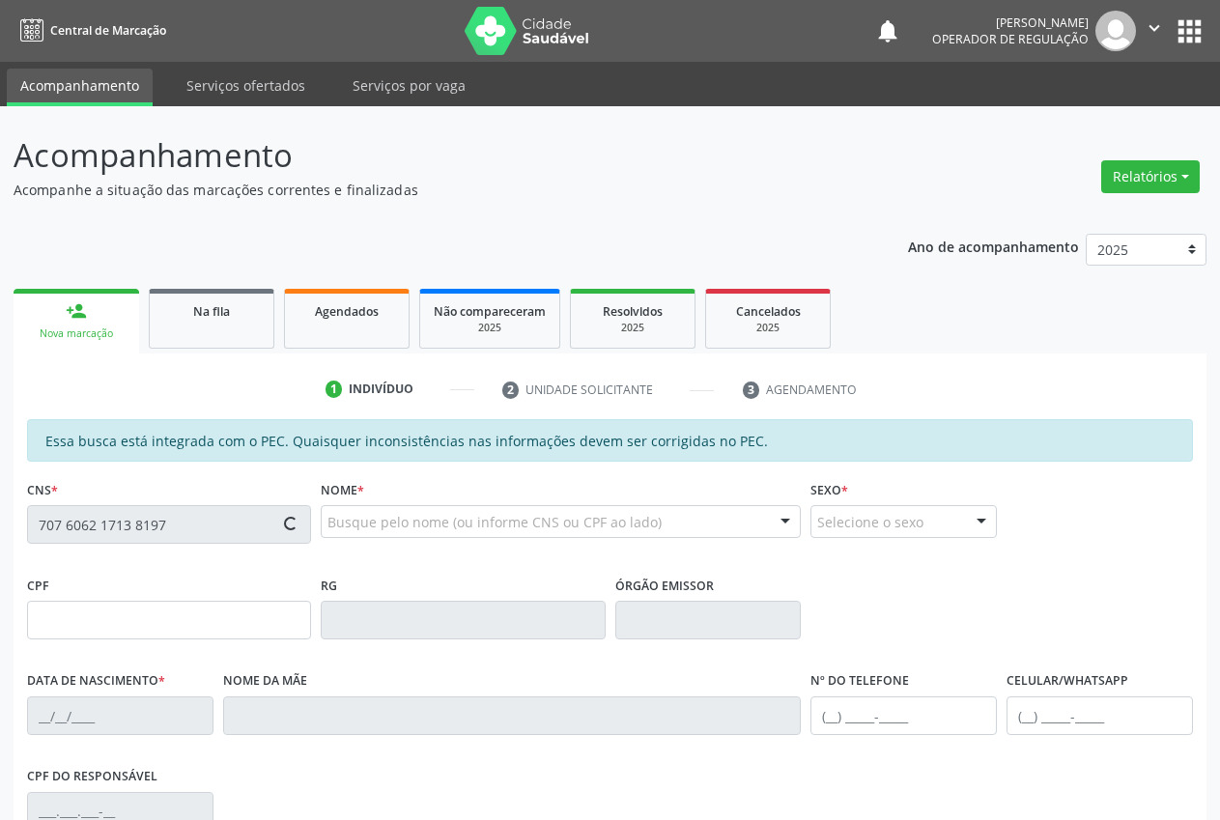
type input "(87) 98148-9395"
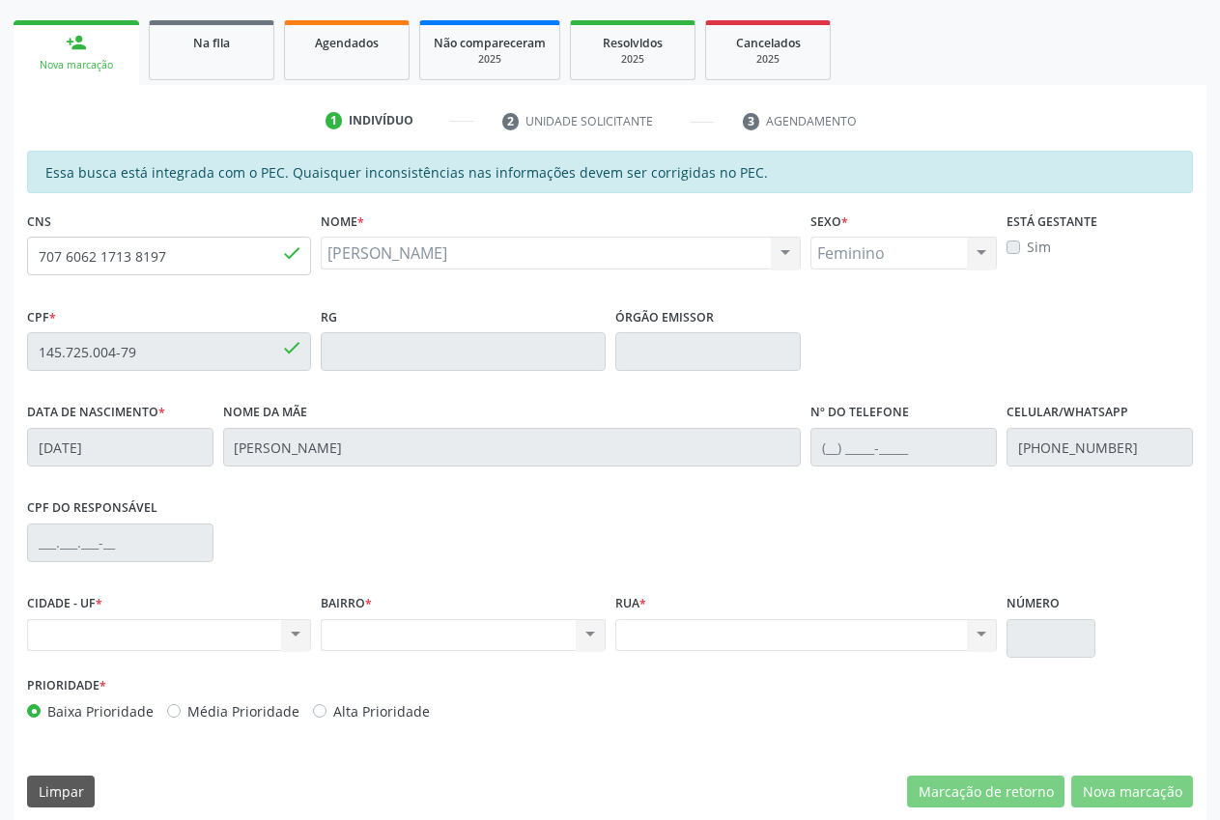
scroll to position [283, 0]
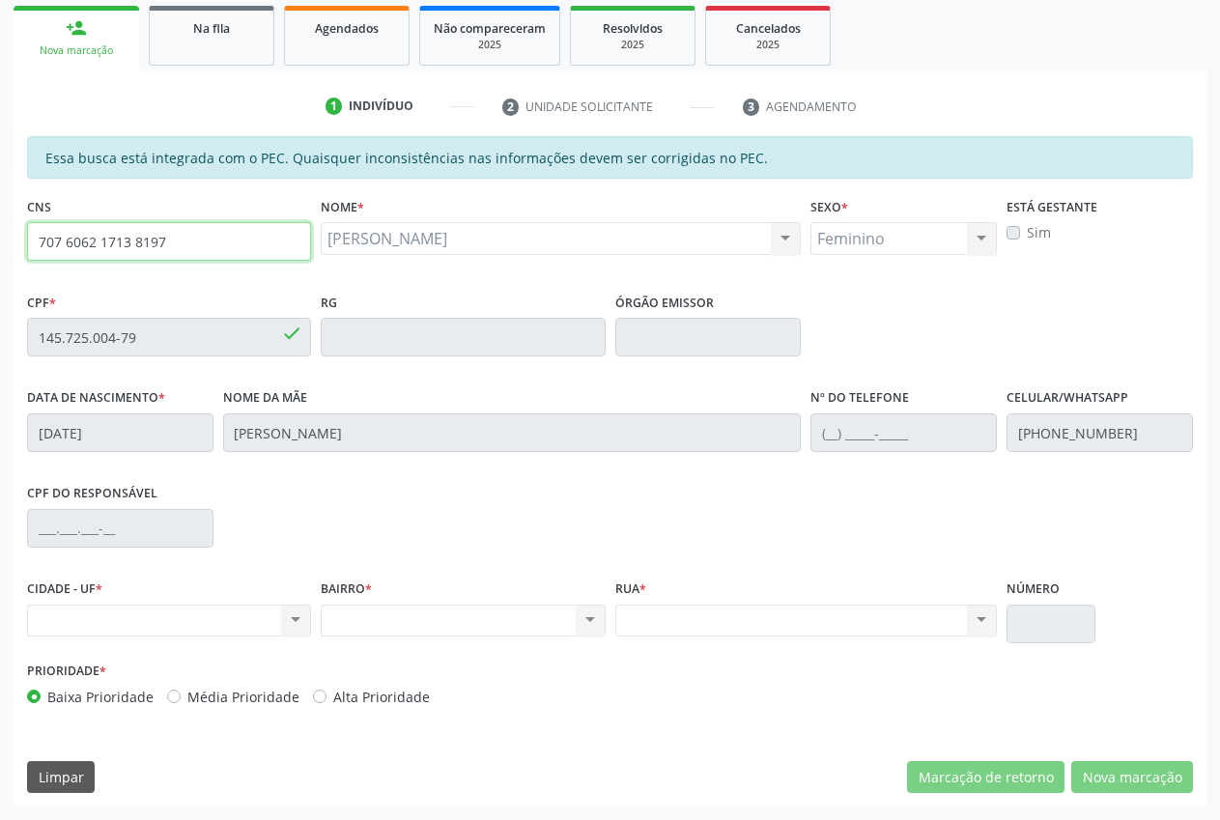
drag, startPoint x: 188, startPoint y: 245, endPoint x: 60, endPoint y: 235, distance: 128.9
click at [45, 239] on input "707 6062 1713 8197" at bounding box center [169, 241] width 284 height 39
drag, startPoint x: 61, startPoint y: 235, endPoint x: 132, endPoint y: 198, distance: 80.3
click at [132, 198] on div "CNS 707 6062 1713 8197 done" at bounding box center [169, 226] width 284 height 69
drag, startPoint x: 155, startPoint y: 248, endPoint x: 52, endPoint y: 232, distance: 104.6
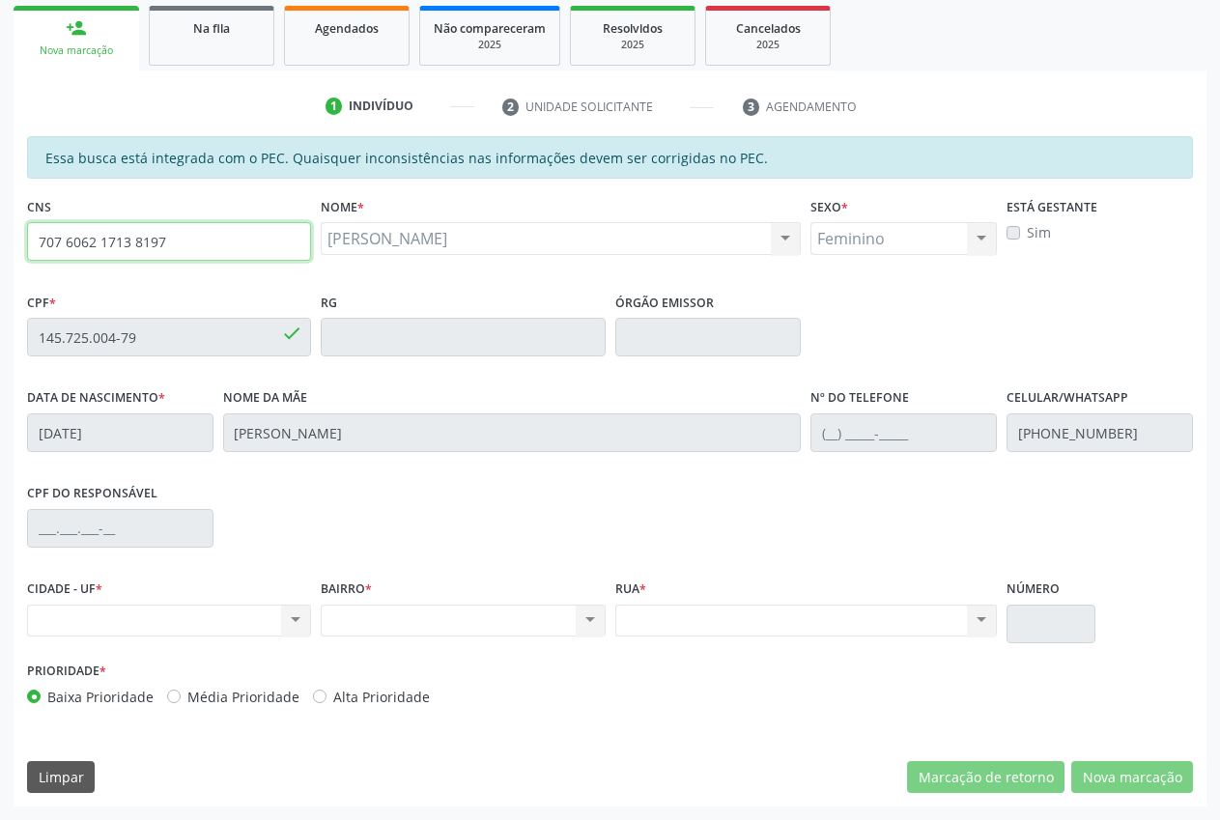
click at [22, 236] on div "CNS 707 6062 1713 8197 done" at bounding box center [169, 240] width 294 height 96
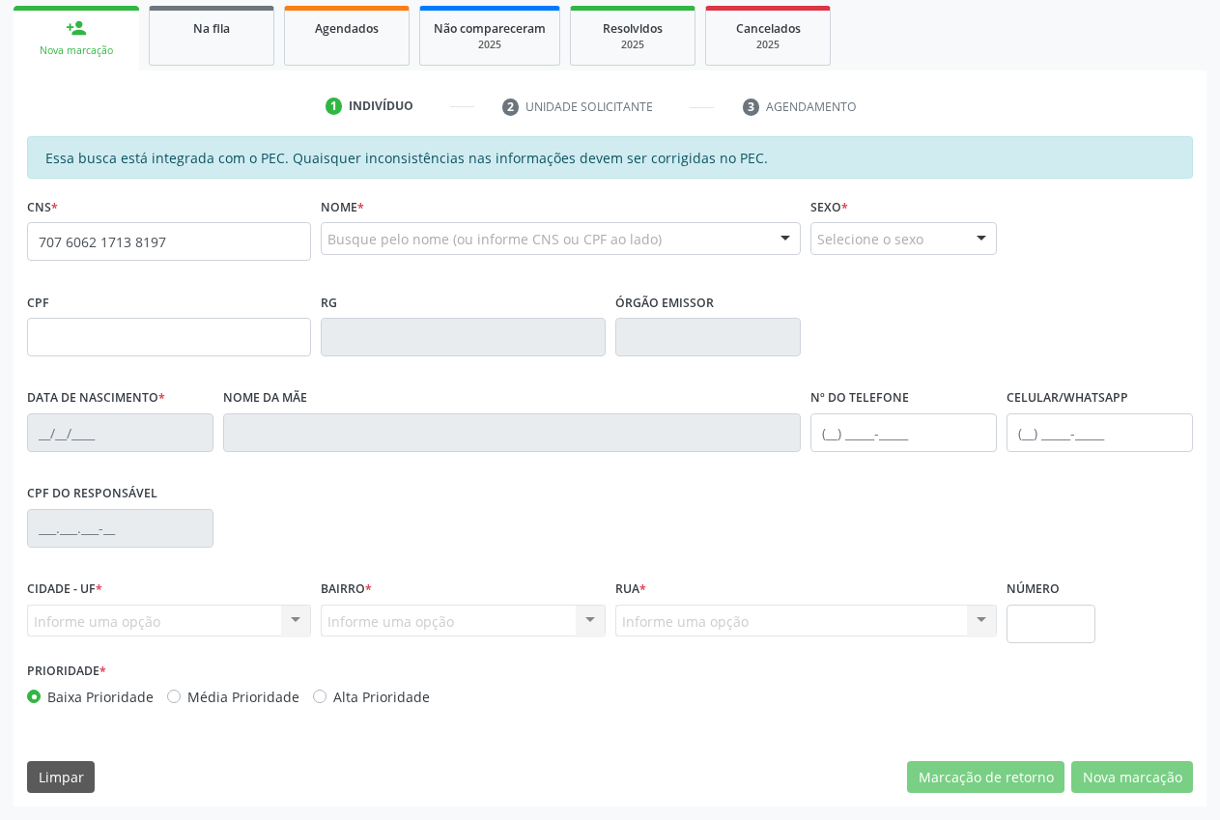
scroll to position [283, 0]
type input "707 6062 1713 8197"
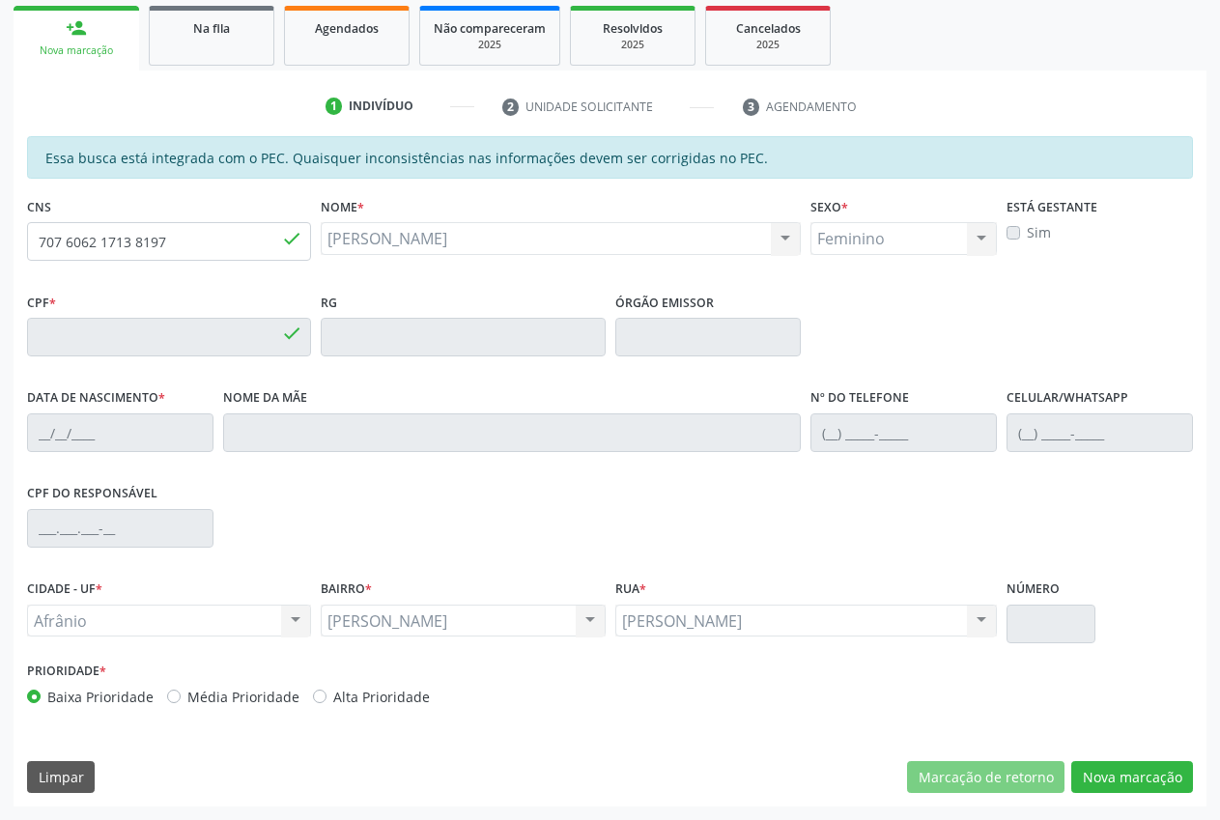
type input "145.725.004-79"
type input "04/12/2000"
type input "Ademilda Moreira"
type input "(87) 98148-9395"
type input "55"
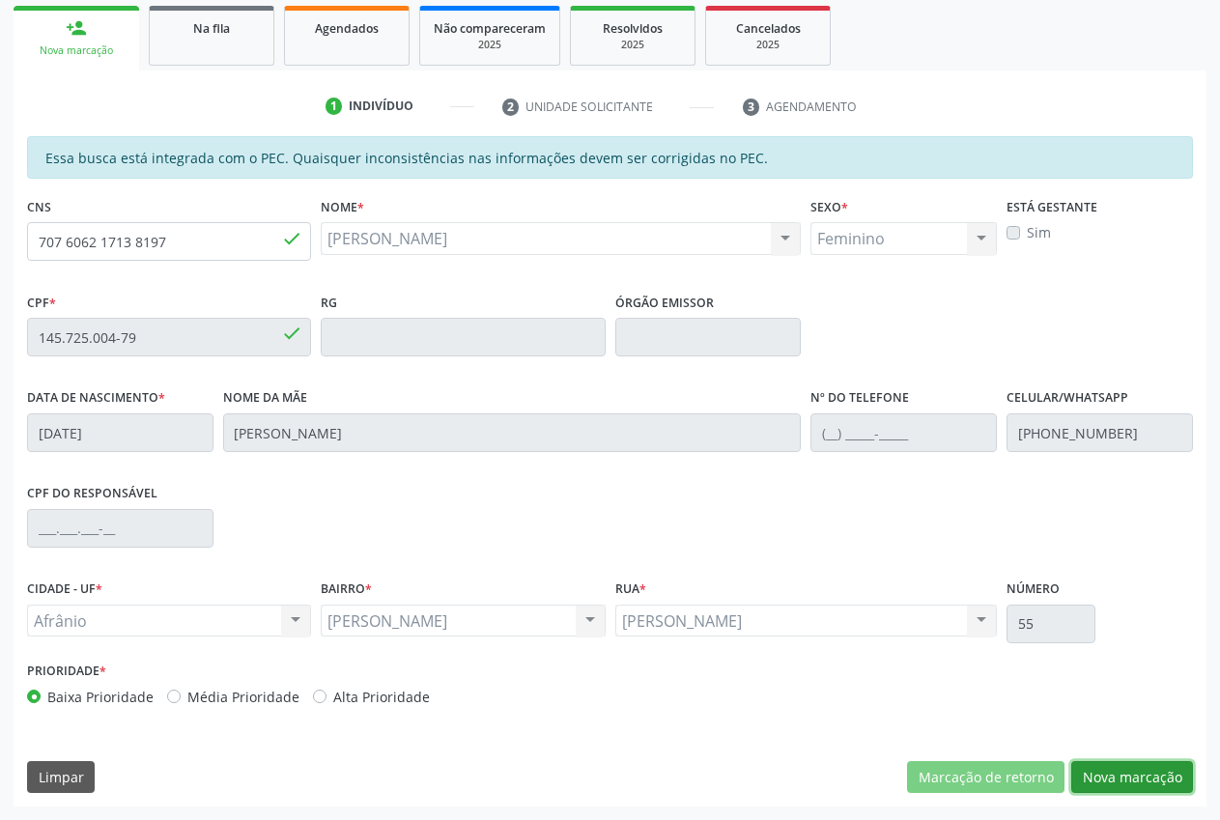
click at [1146, 785] on button "Nova marcação" at bounding box center [1132, 777] width 122 height 33
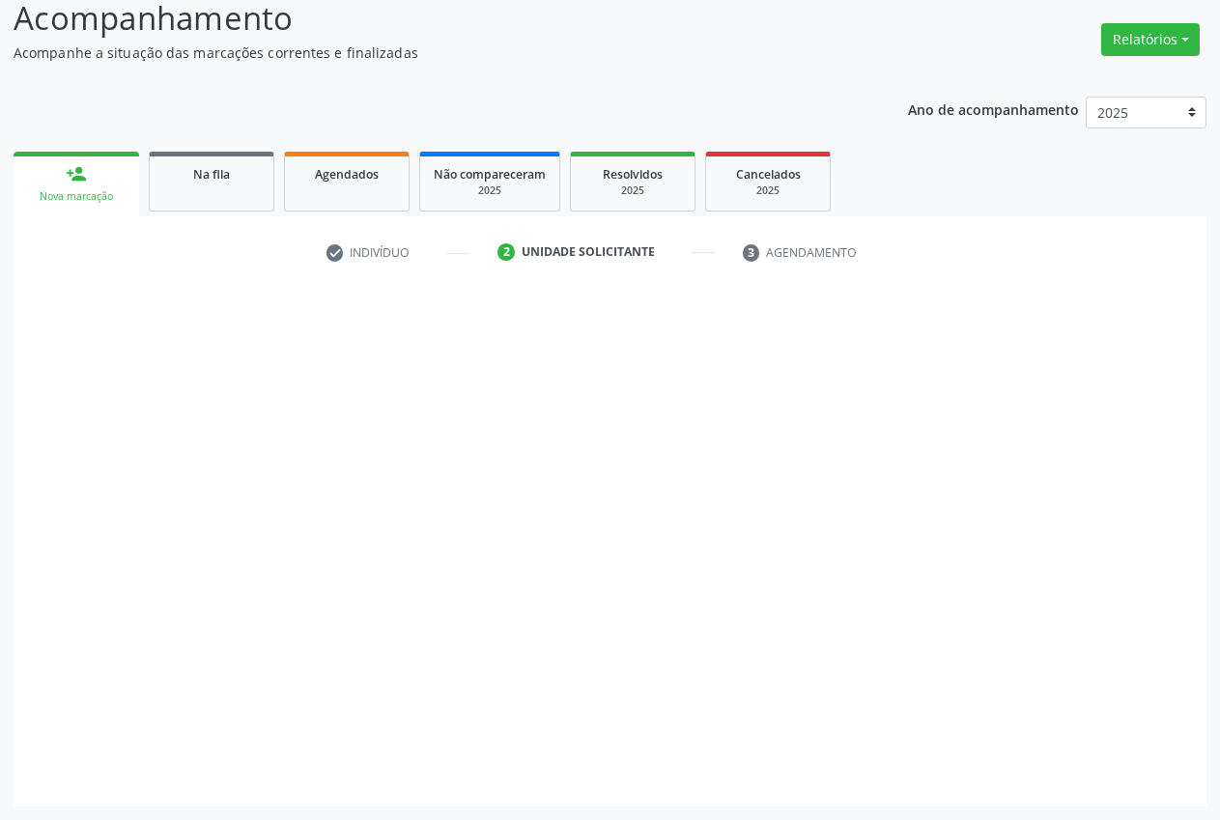
scroll to position [137, 0]
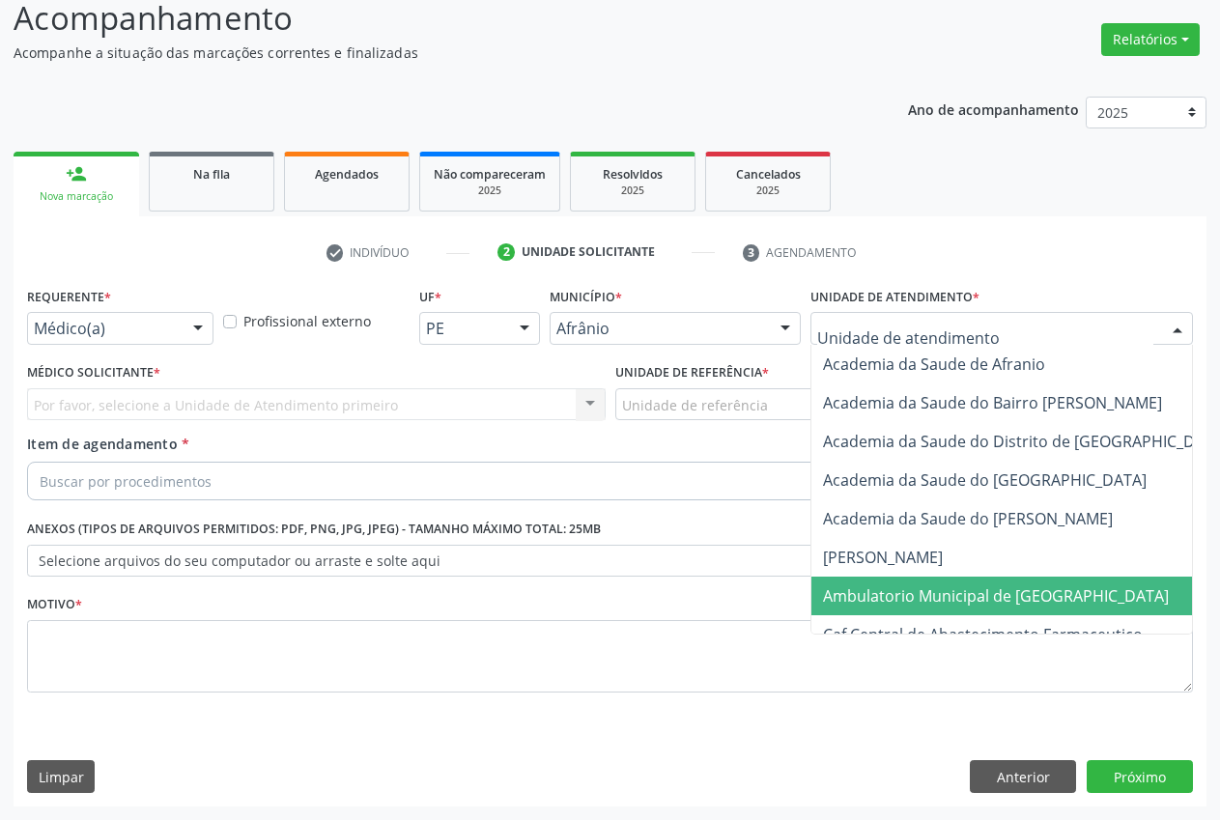
click at [982, 590] on span "Ambulatorio Municipal de [GEOGRAPHIC_DATA]" at bounding box center [996, 595] width 346 height 21
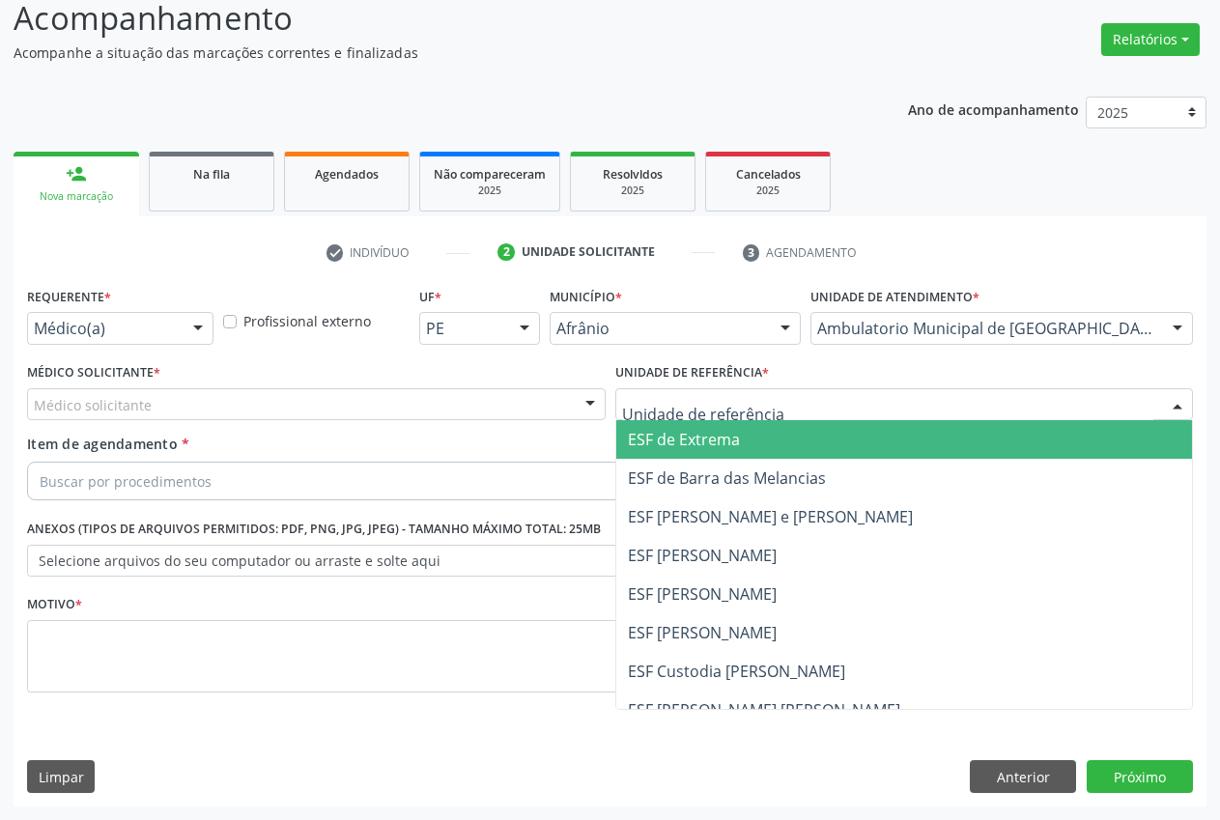
click at [700, 444] on span "ESF de Extrema" at bounding box center [684, 439] width 112 height 21
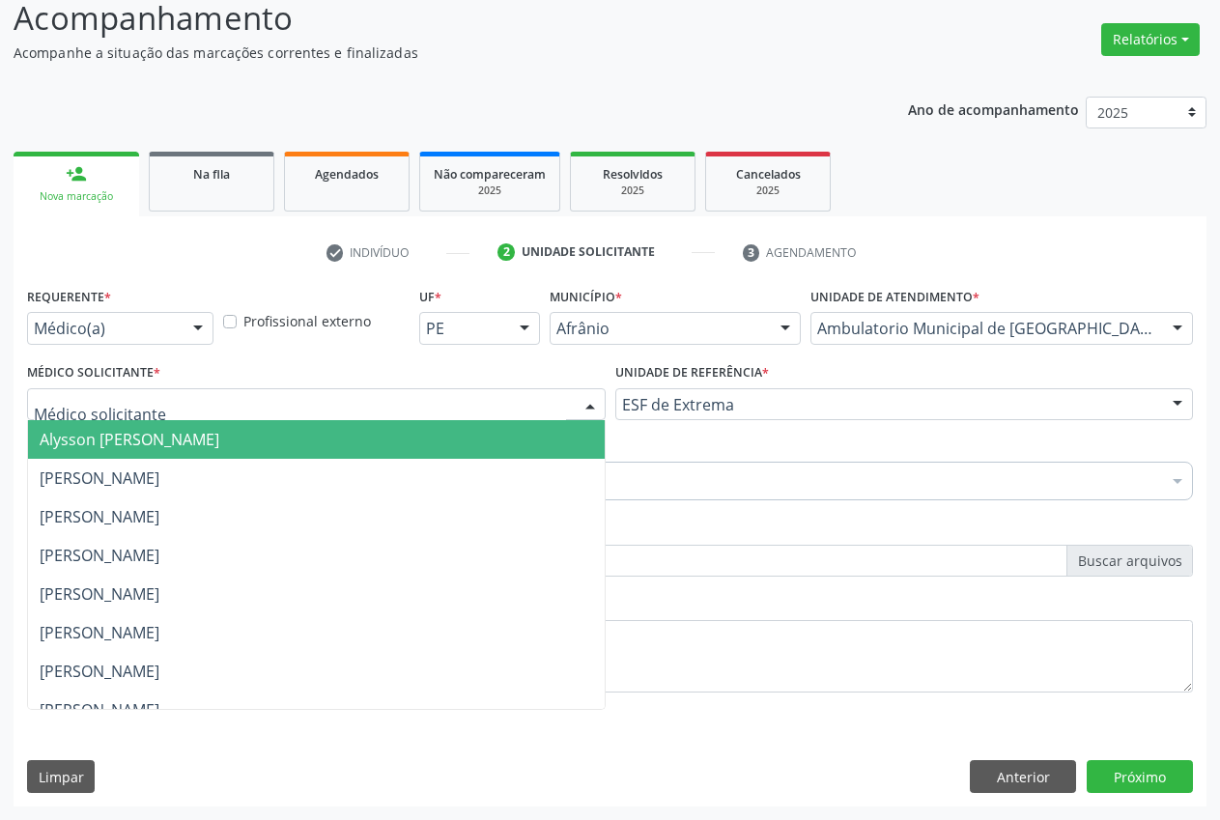
drag, startPoint x: 257, startPoint y: 398, endPoint x: 231, endPoint y: 394, distance: 26.4
click at [233, 394] on div at bounding box center [316, 404] width 578 height 33
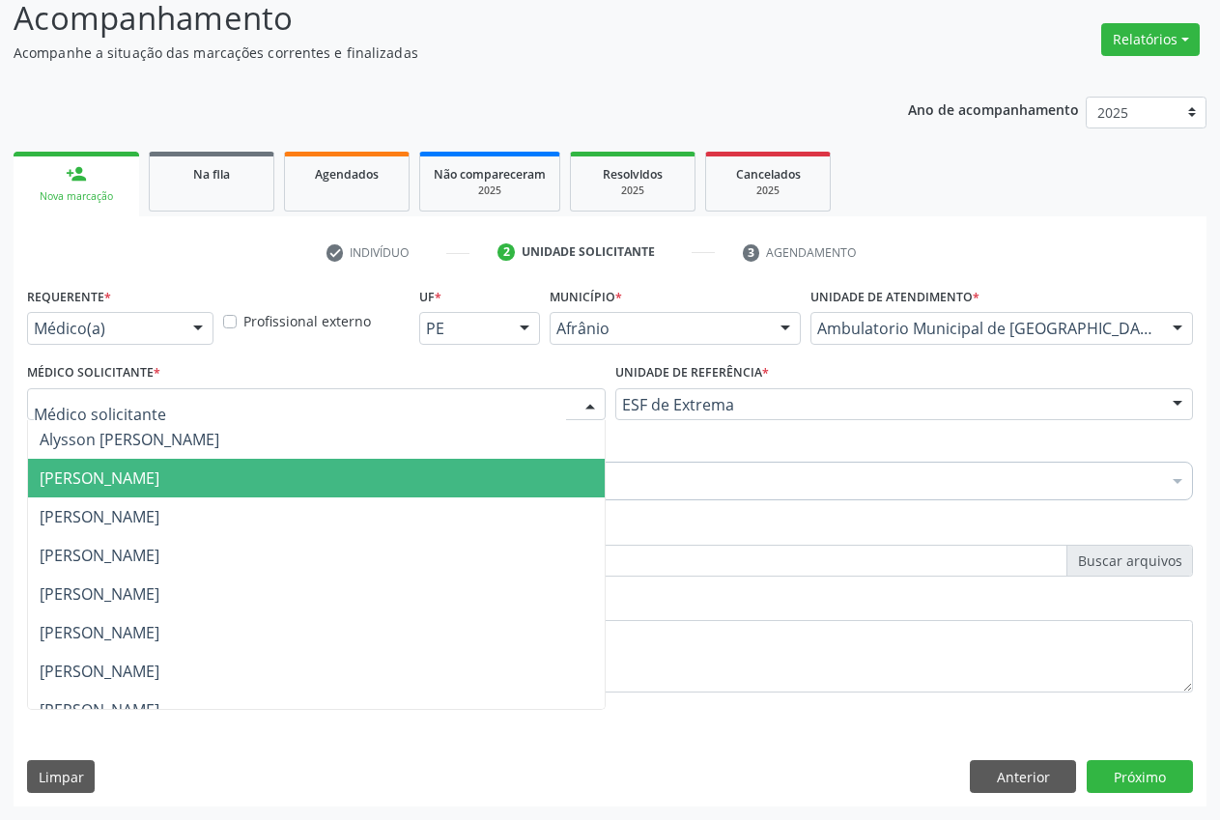
drag, startPoint x: 243, startPoint y: 468, endPoint x: 213, endPoint y: 485, distance: 34.1
click at [232, 465] on span "Bruno Saraiva Bezerra Medrado" at bounding box center [316, 478] width 577 height 39
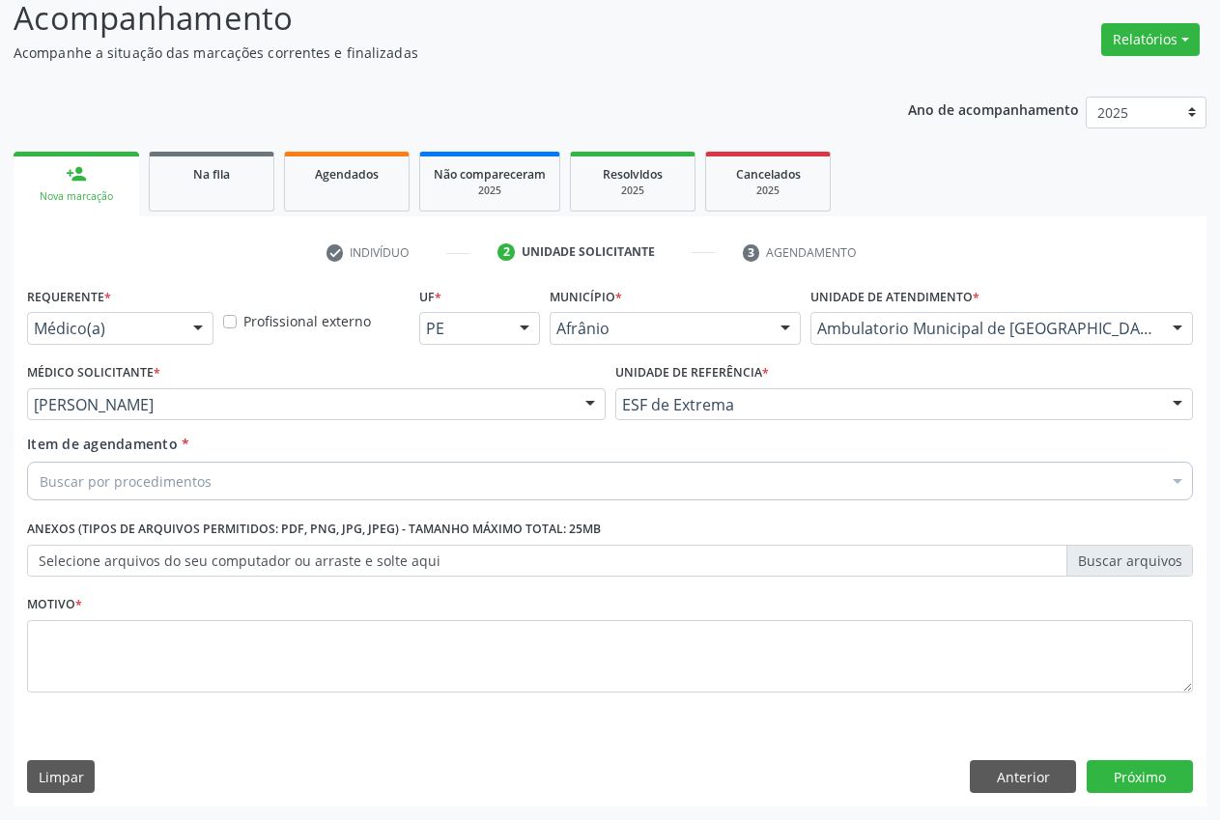
click at [225, 491] on div "Buscar por procedimentos" at bounding box center [610, 481] width 1166 height 39
click at [40, 484] on input "Item de agendamento *" at bounding box center [40, 481] width 0 height 39
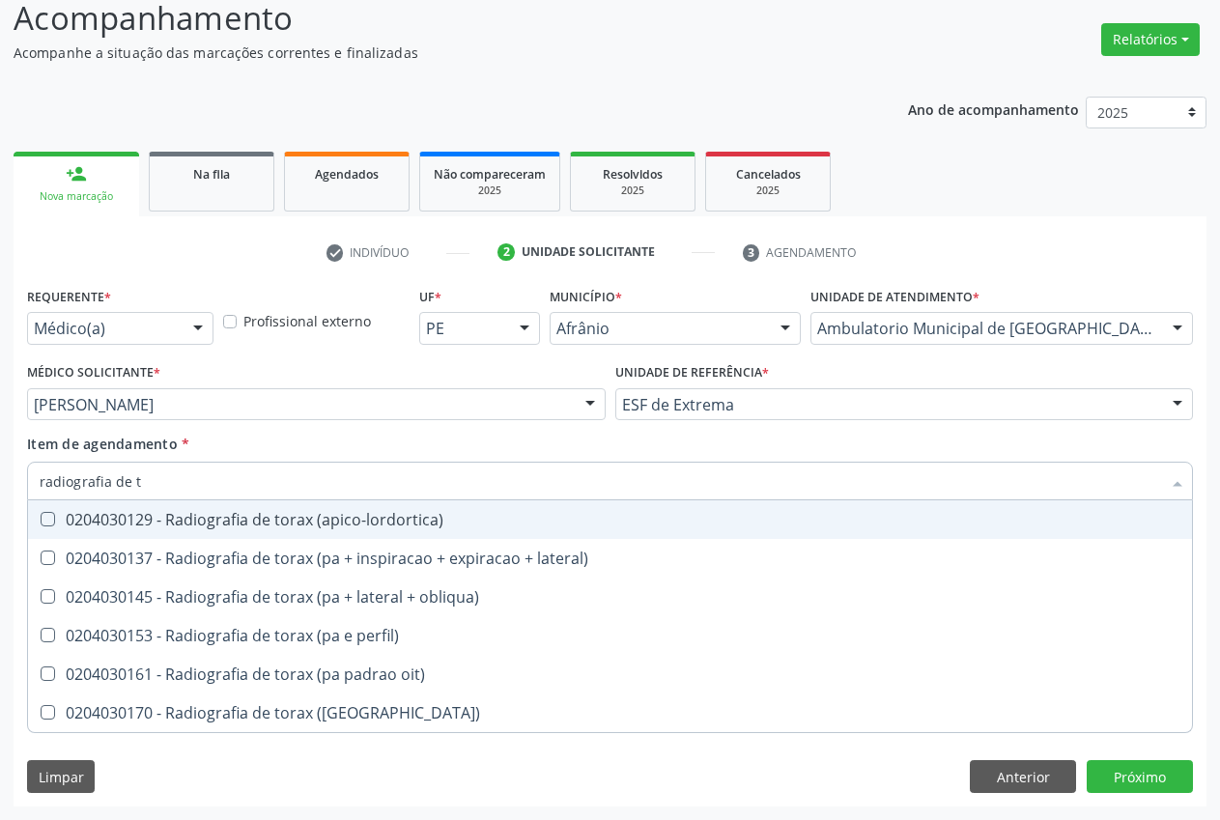
type input "radiografia de to"
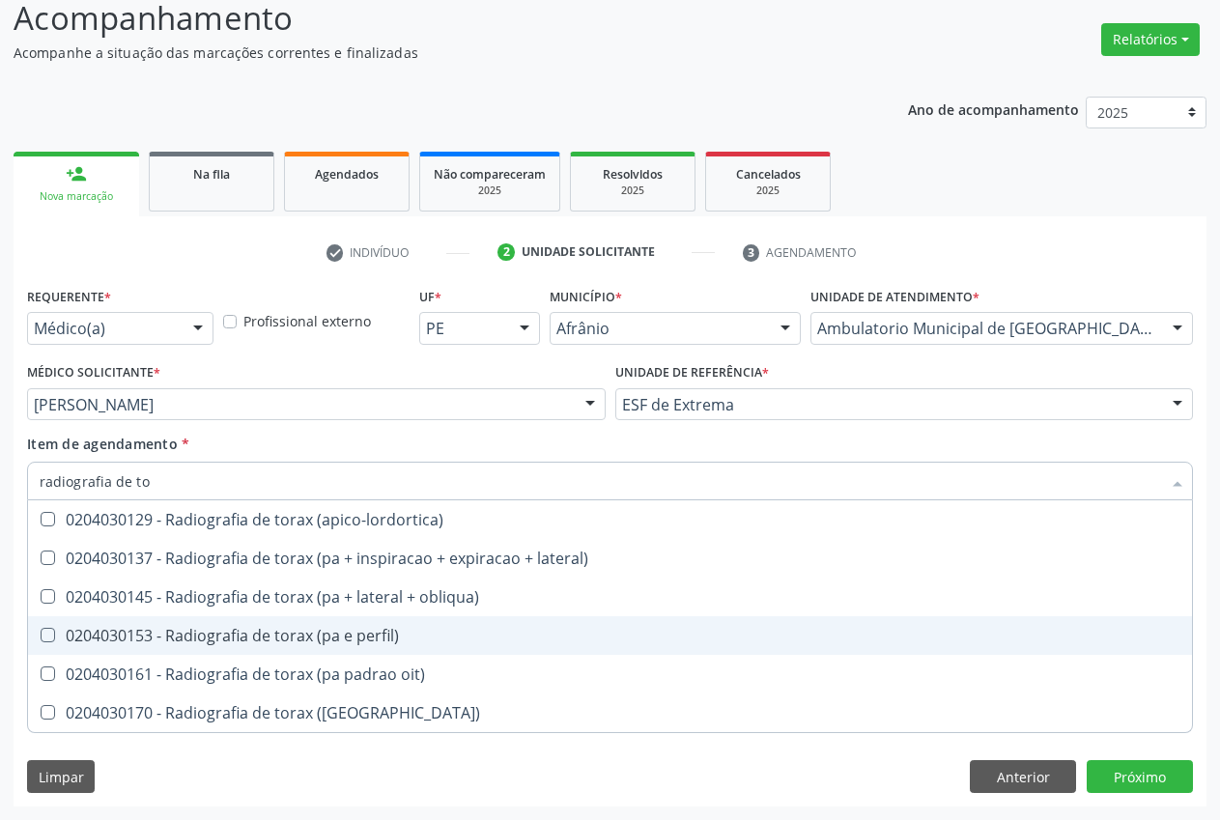
click at [332, 639] on div "0204030153 - Radiografia de torax (pa e perfil)" at bounding box center [610, 635] width 1140 height 15
checkbox perfil\) "true"
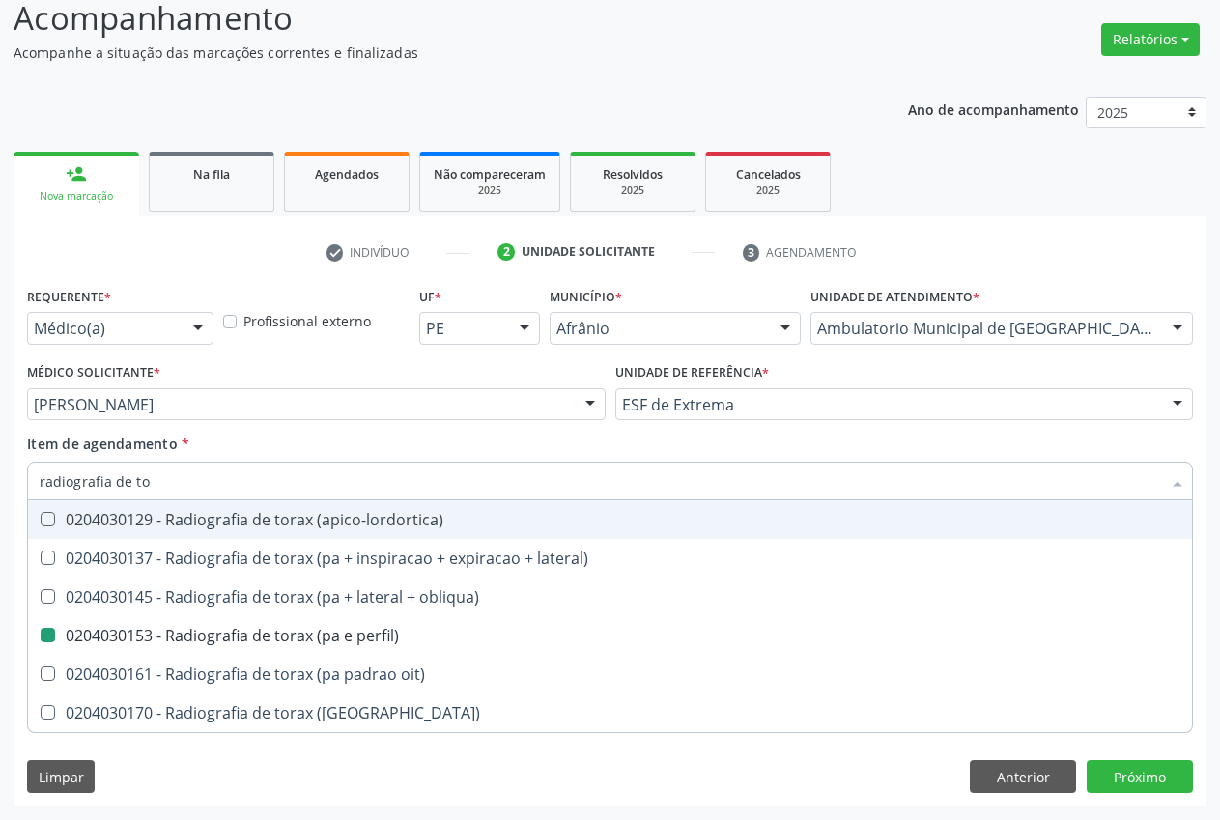
click at [347, 437] on div "Item de agendamento * radiografia de to Desfazer seleção 0204030129 - Radiograf…" at bounding box center [610, 464] width 1166 height 61
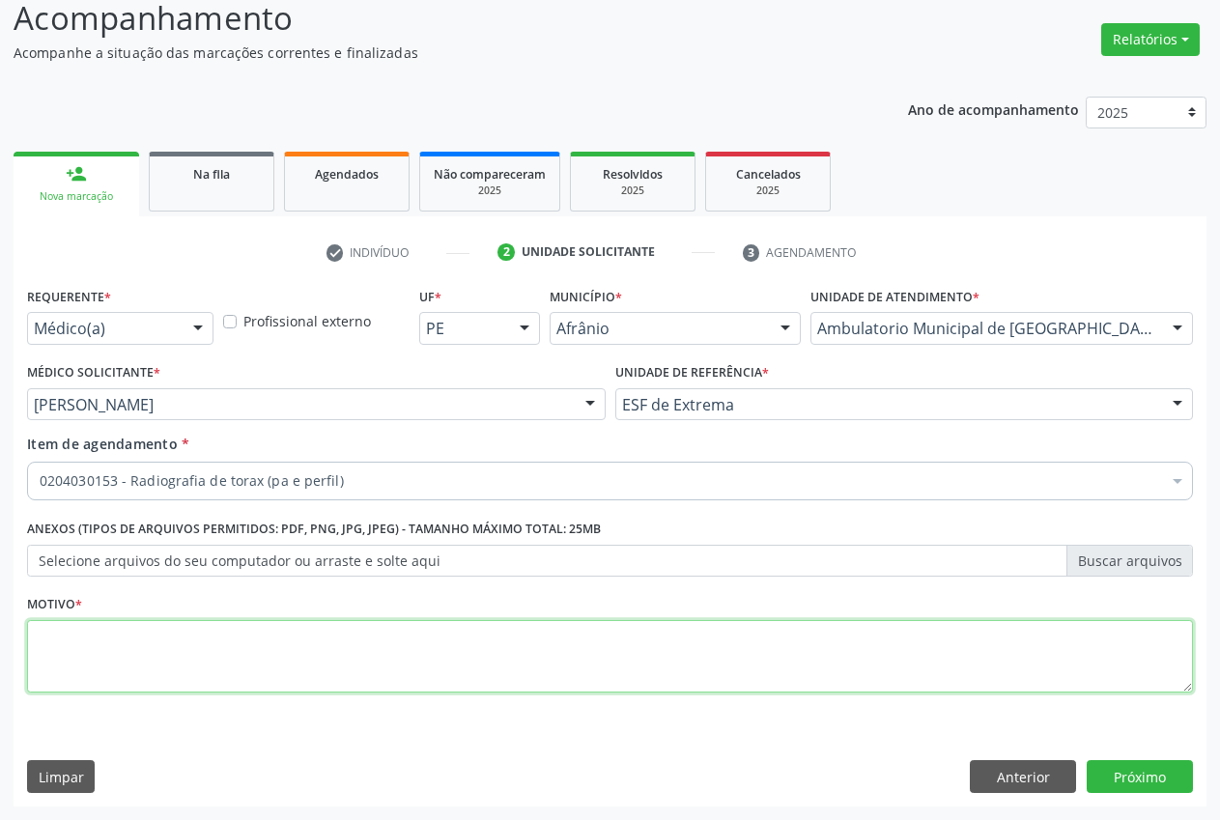
click at [369, 655] on textarea at bounding box center [610, 656] width 1166 height 73
type textarea "."
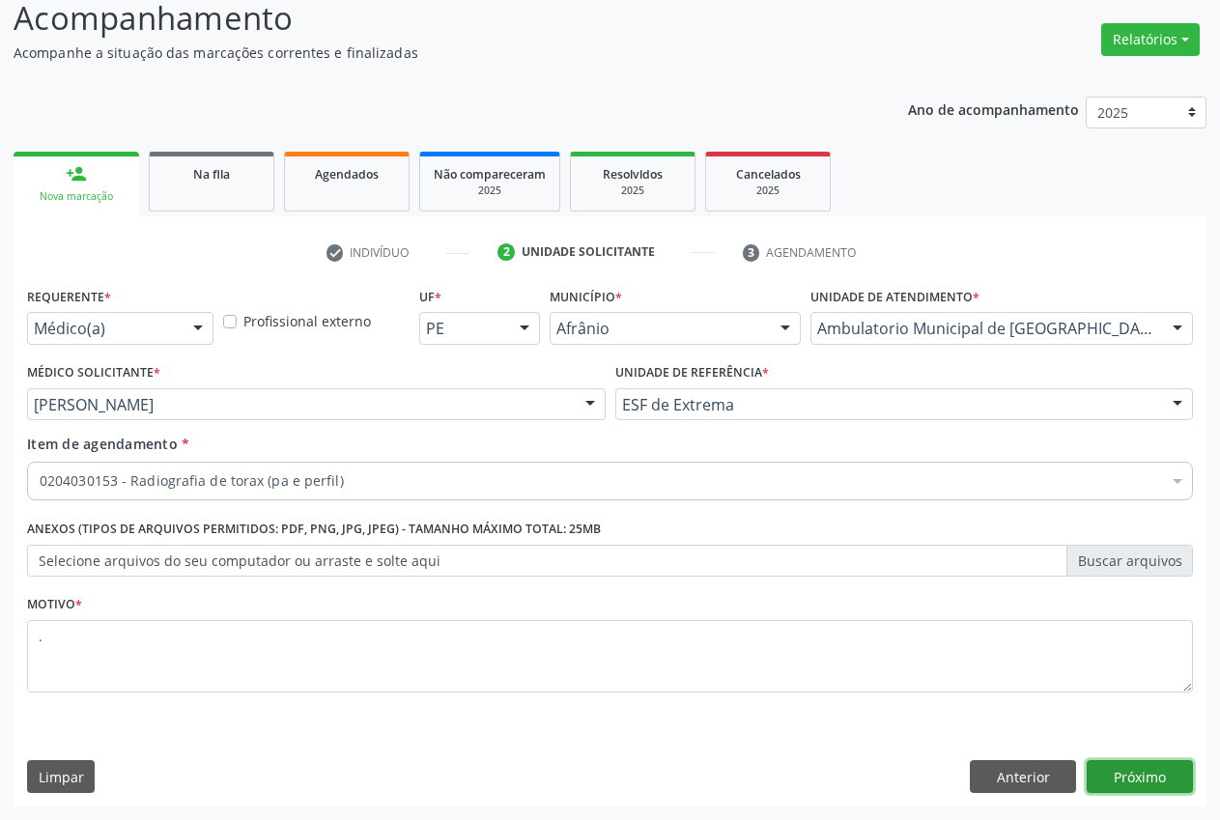
click at [1141, 771] on button "Próximo" at bounding box center [1139, 776] width 106 height 33
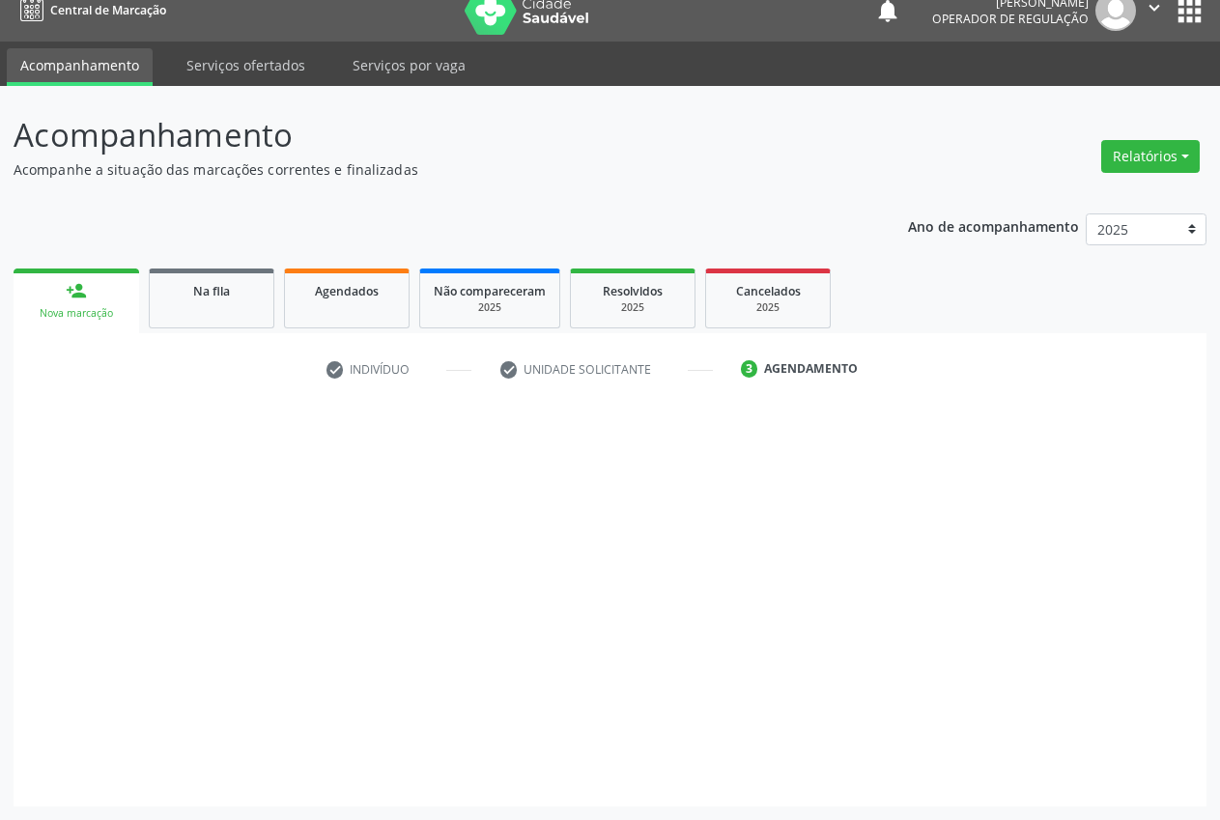
scroll to position [20, 0]
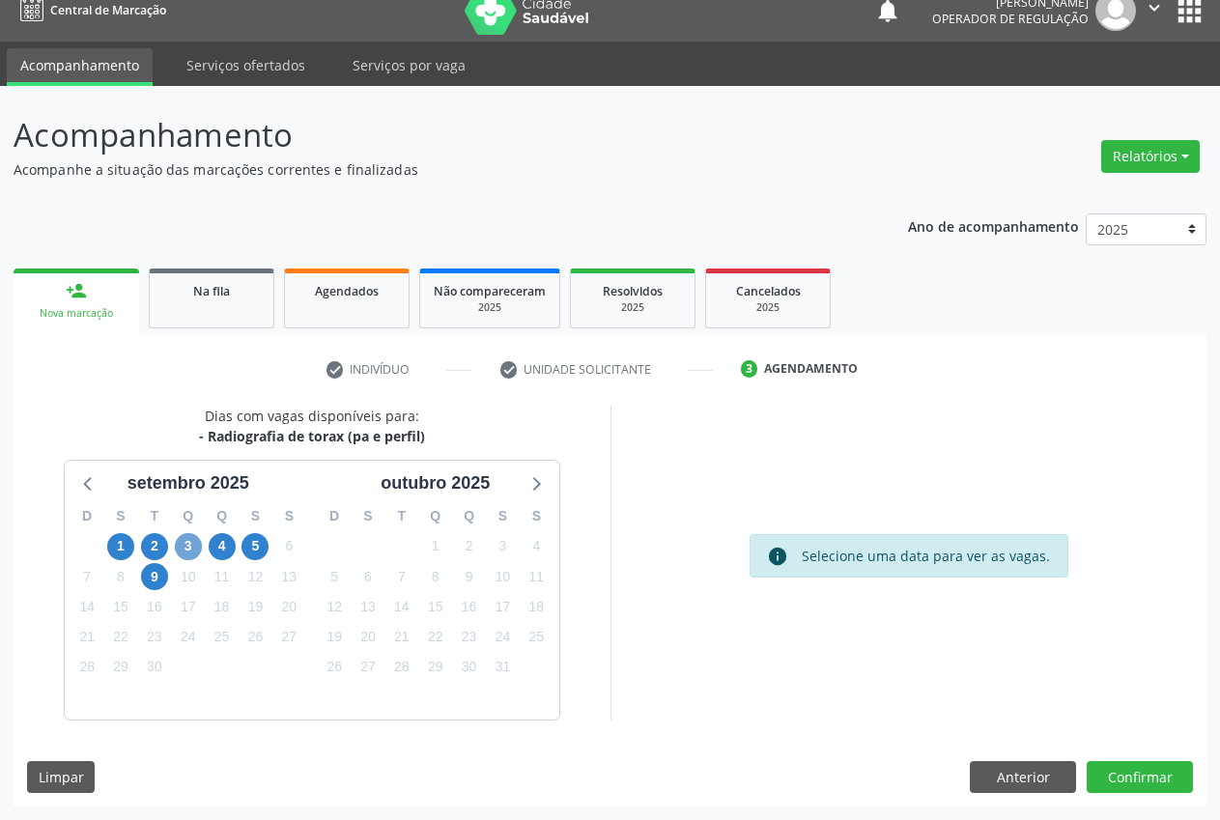
click at [187, 549] on span "3" at bounding box center [188, 546] width 27 height 27
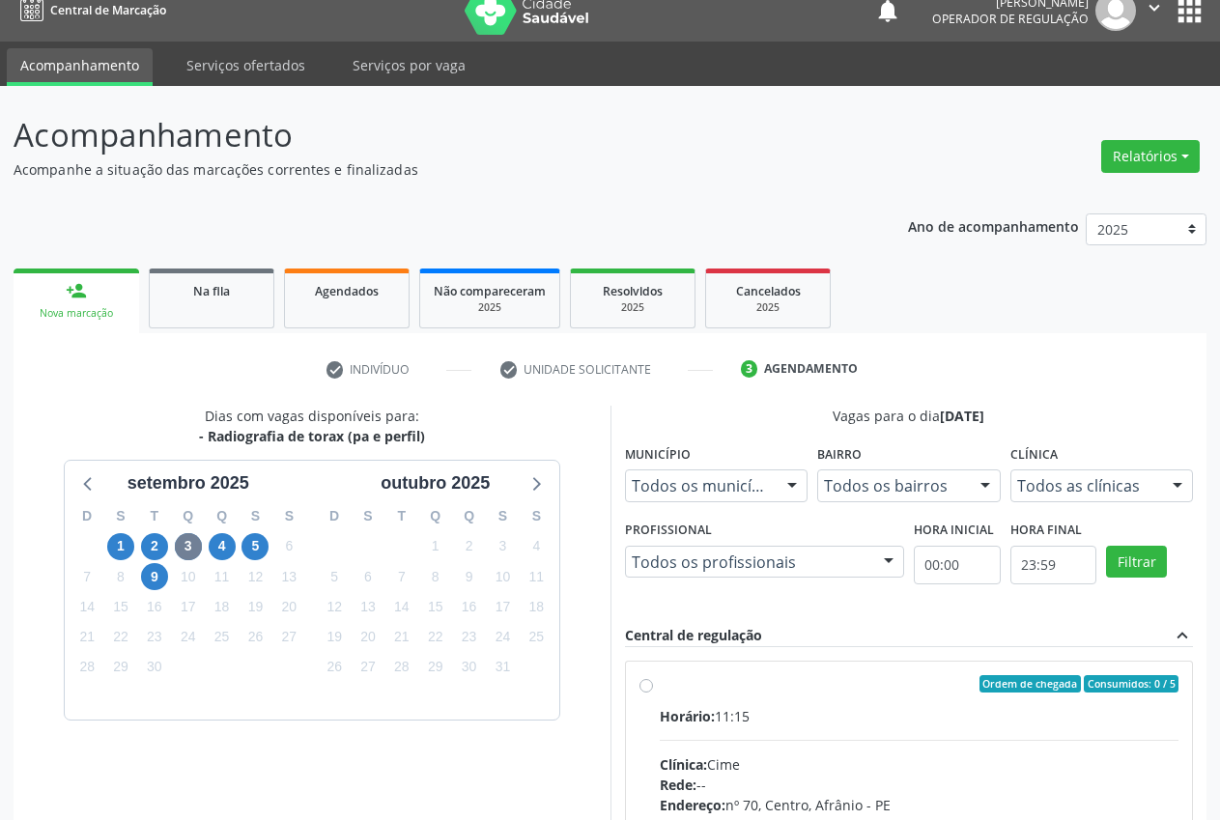
click at [715, 708] on span "Horário:" at bounding box center [687, 716] width 55 height 18
click at [653, 692] on input "Ordem de chegada Consumidos: 0 / 5 Horário: 11:15 Clínica: Cime Rede: -- Endere…" at bounding box center [646, 683] width 14 height 17
radio input "true"
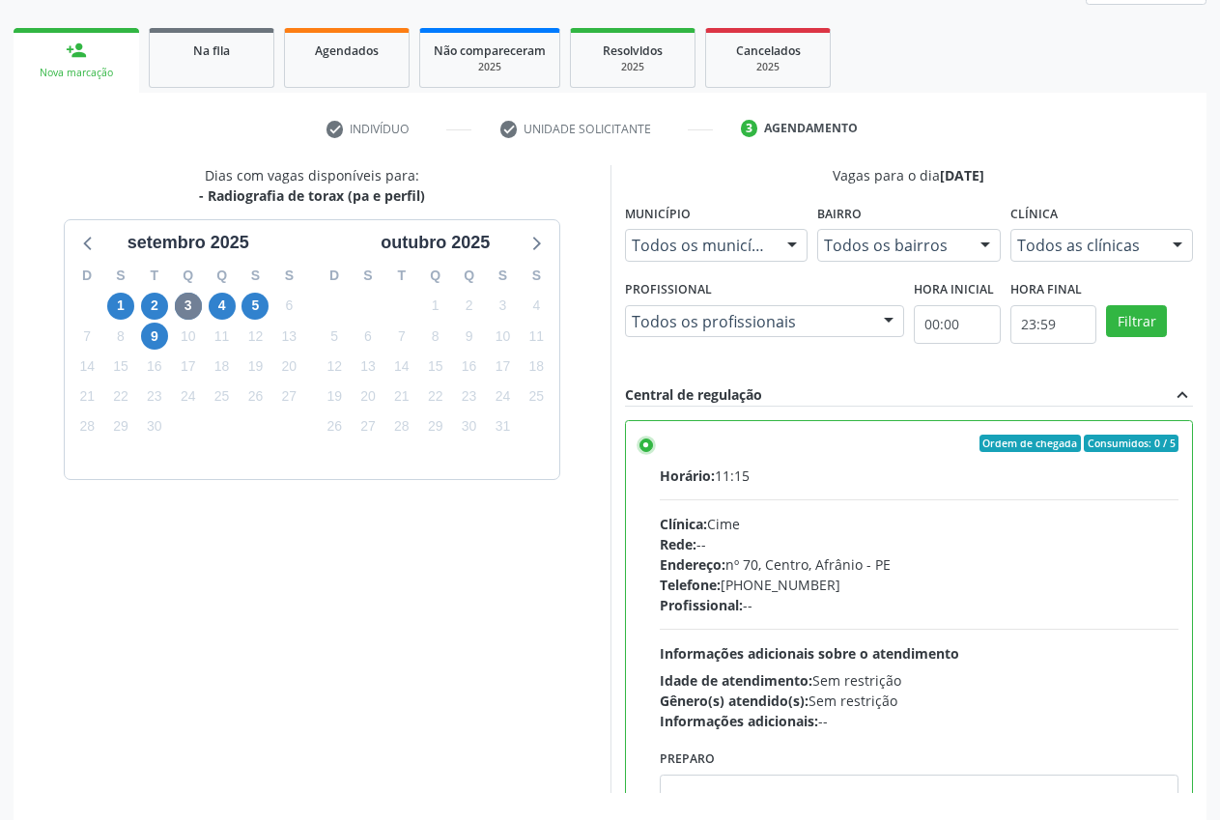
scroll to position [334, 0]
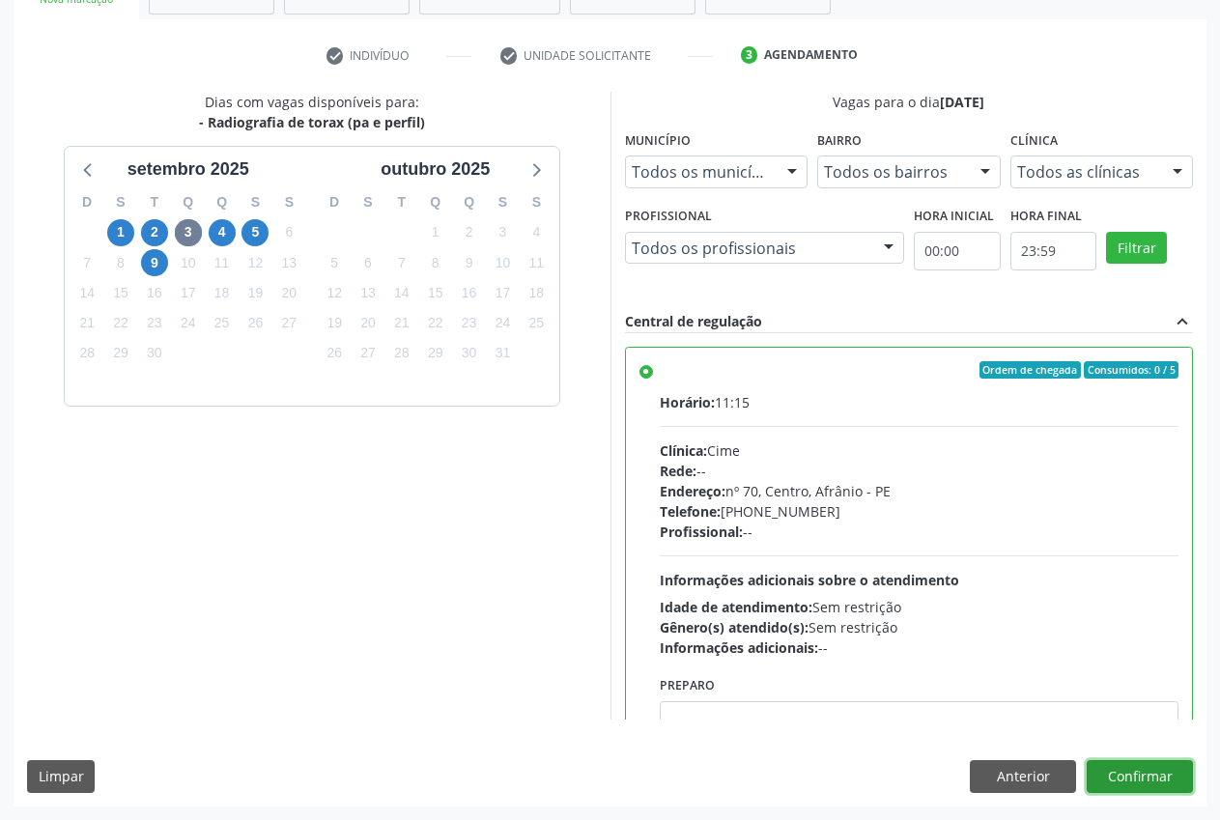
click at [1140, 776] on button "Confirmar" at bounding box center [1139, 776] width 106 height 33
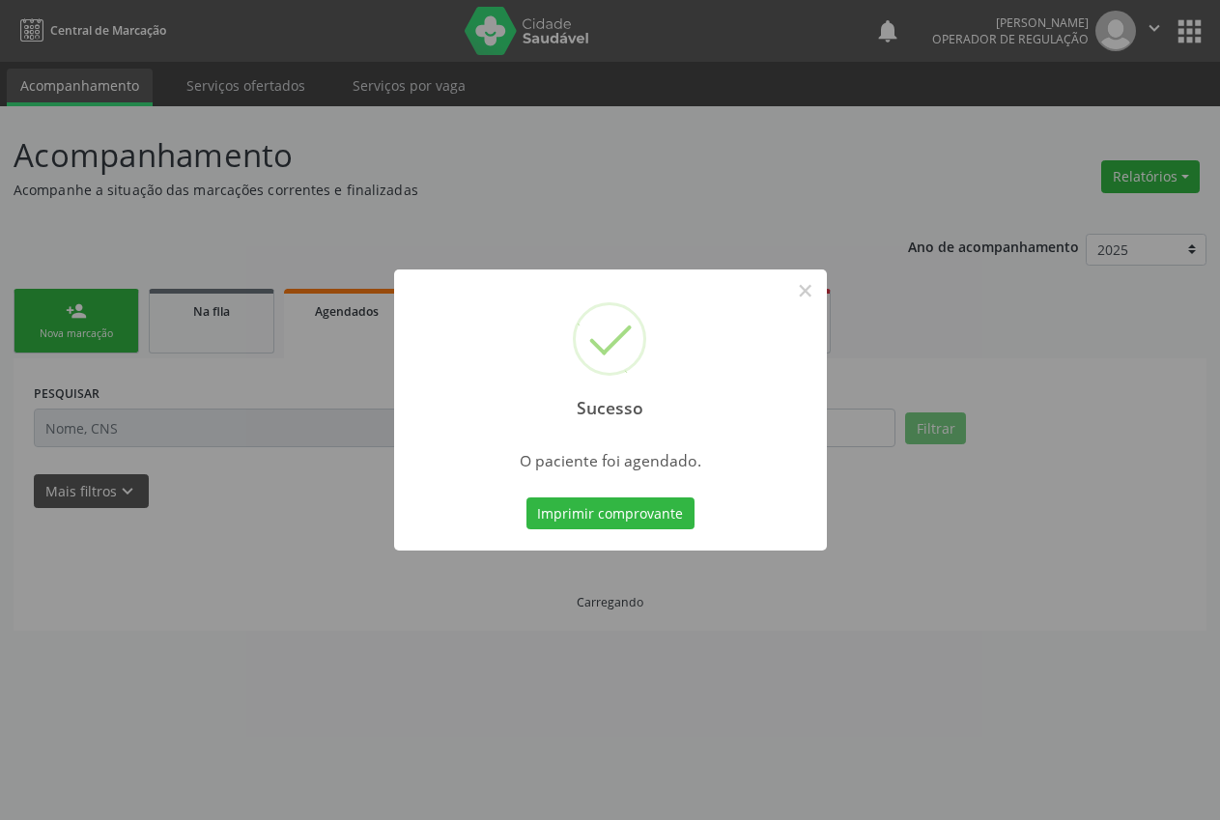
scroll to position [0, 0]
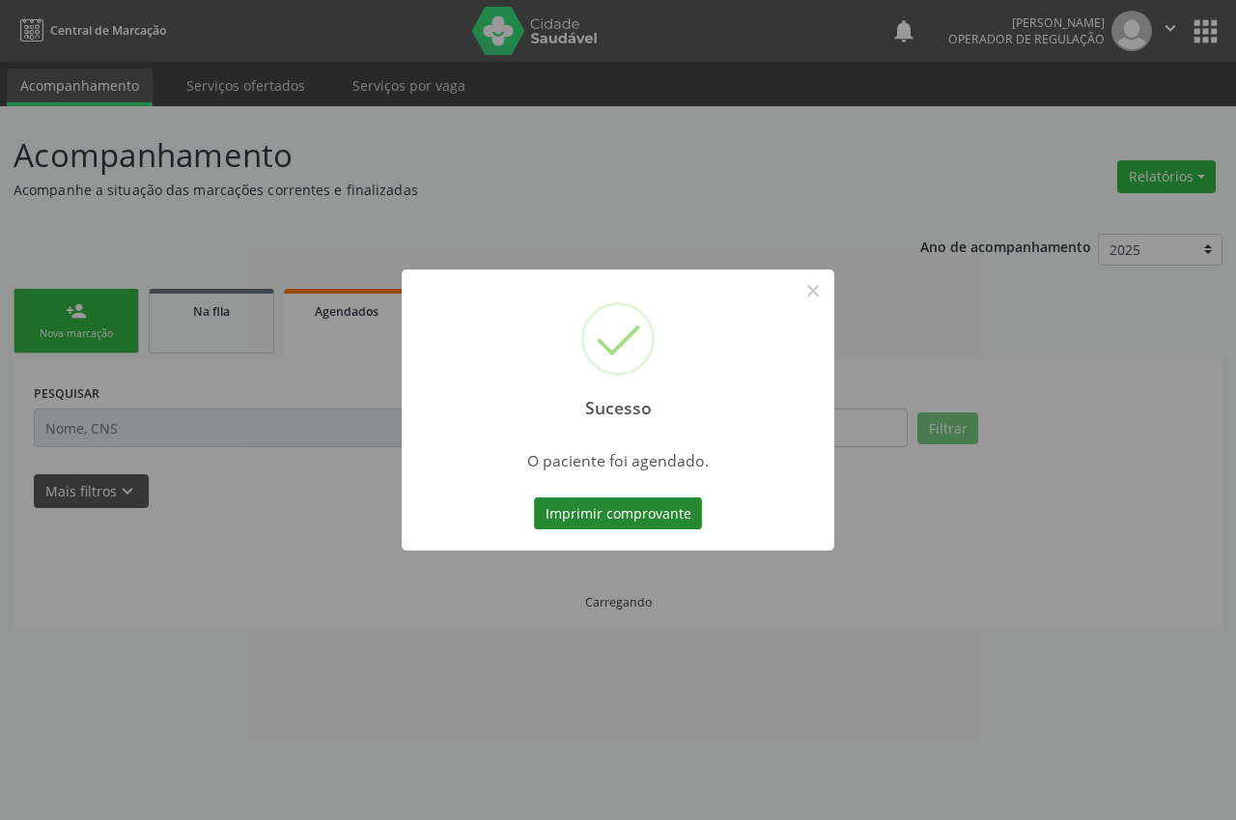
click at [654, 519] on button "Imprimir comprovante" at bounding box center [618, 513] width 168 height 33
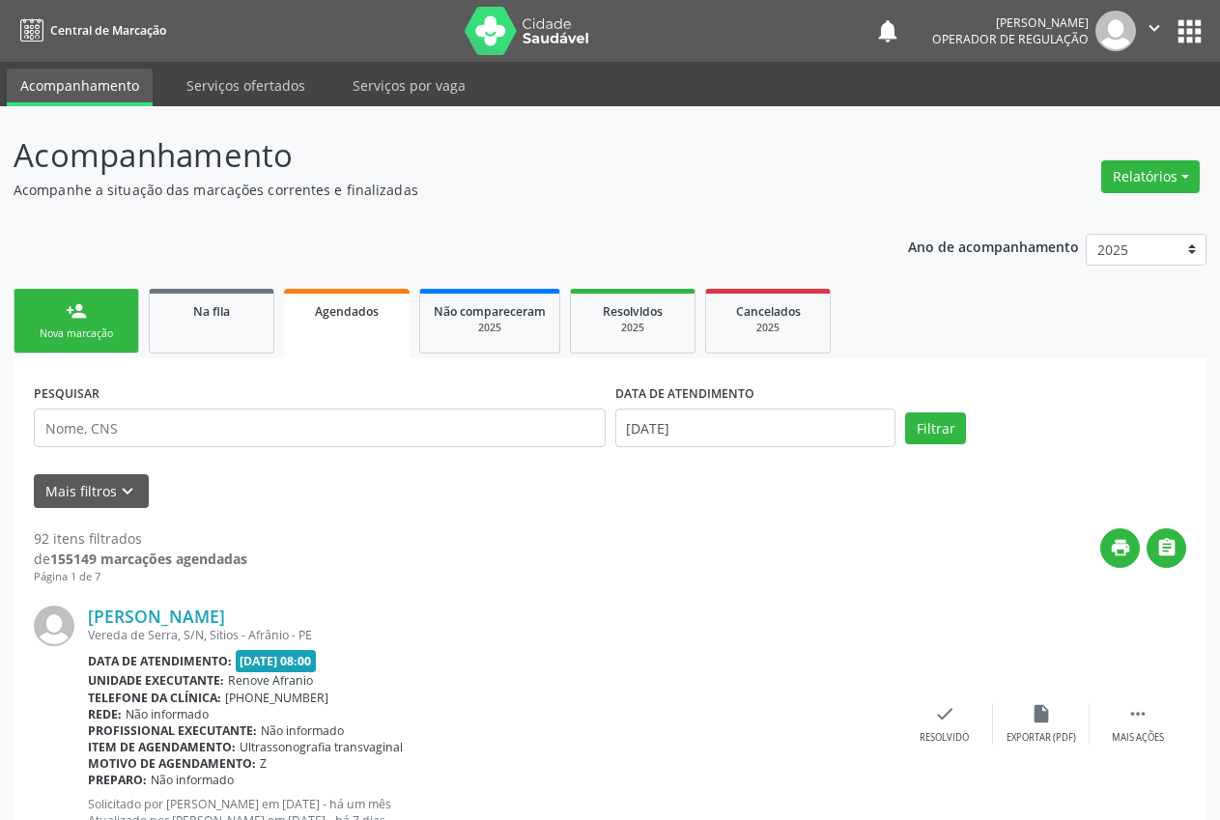
click at [68, 330] on div "Nova marcação" at bounding box center [76, 333] width 97 height 14
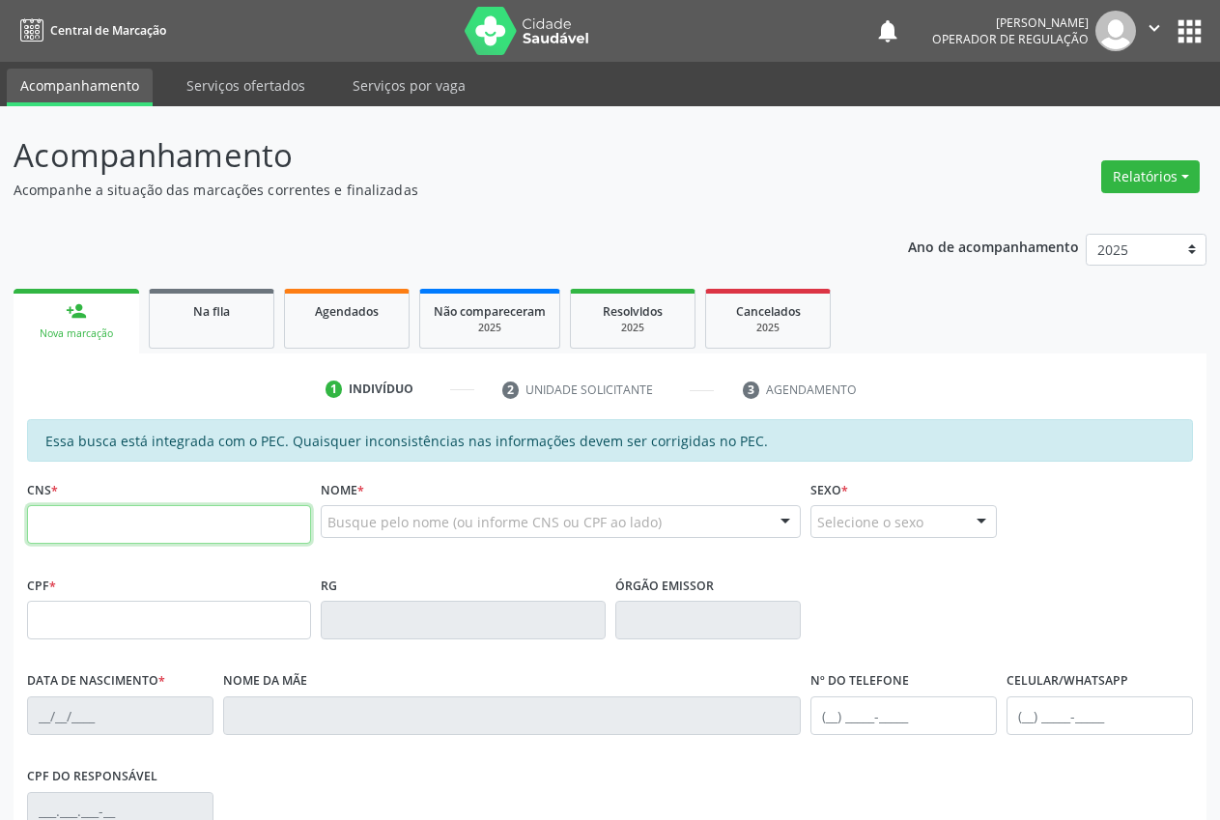
click at [115, 539] on input "text" at bounding box center [169, 524] width 284 height 39
type input "700 5023 6517 9355"
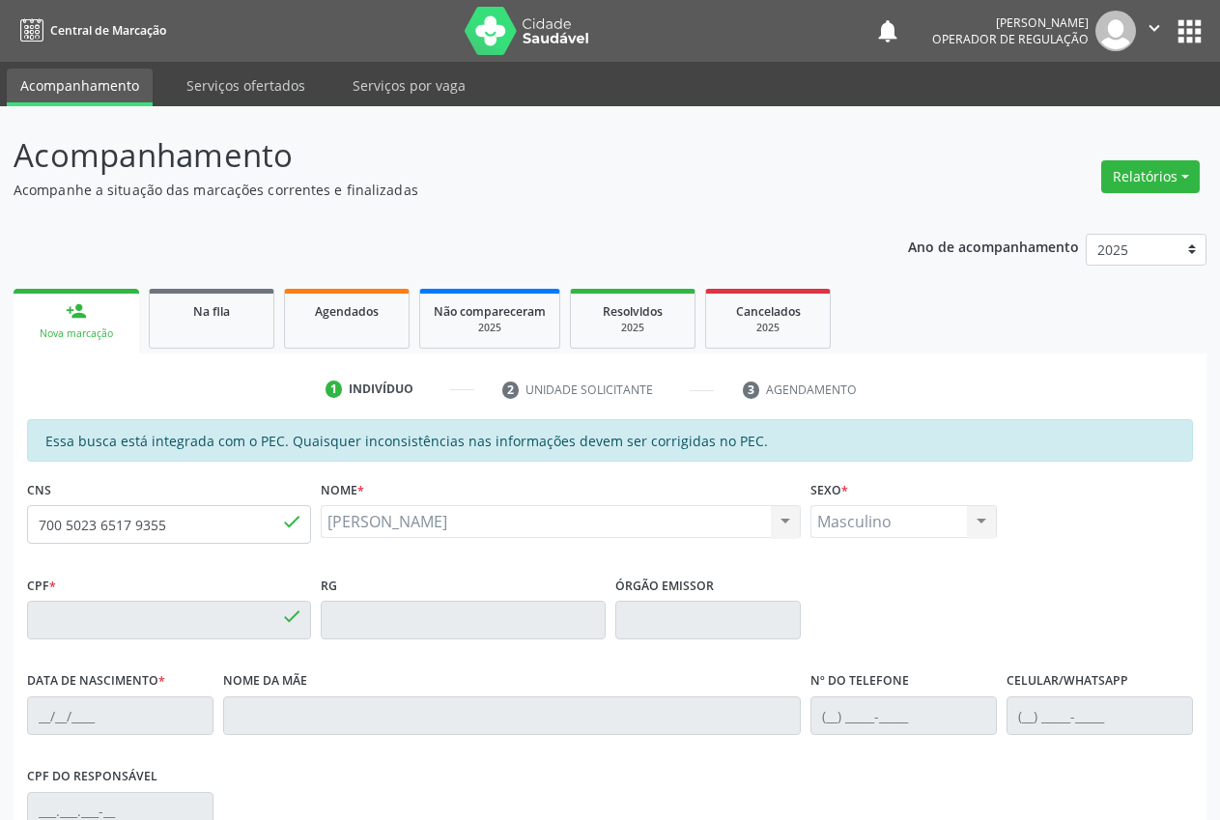
type input "047.368.904-95"
type input "[DATE]"
type input "Cicera [PERSON_NAME]"
type input "[PHONE_NUMBER]"
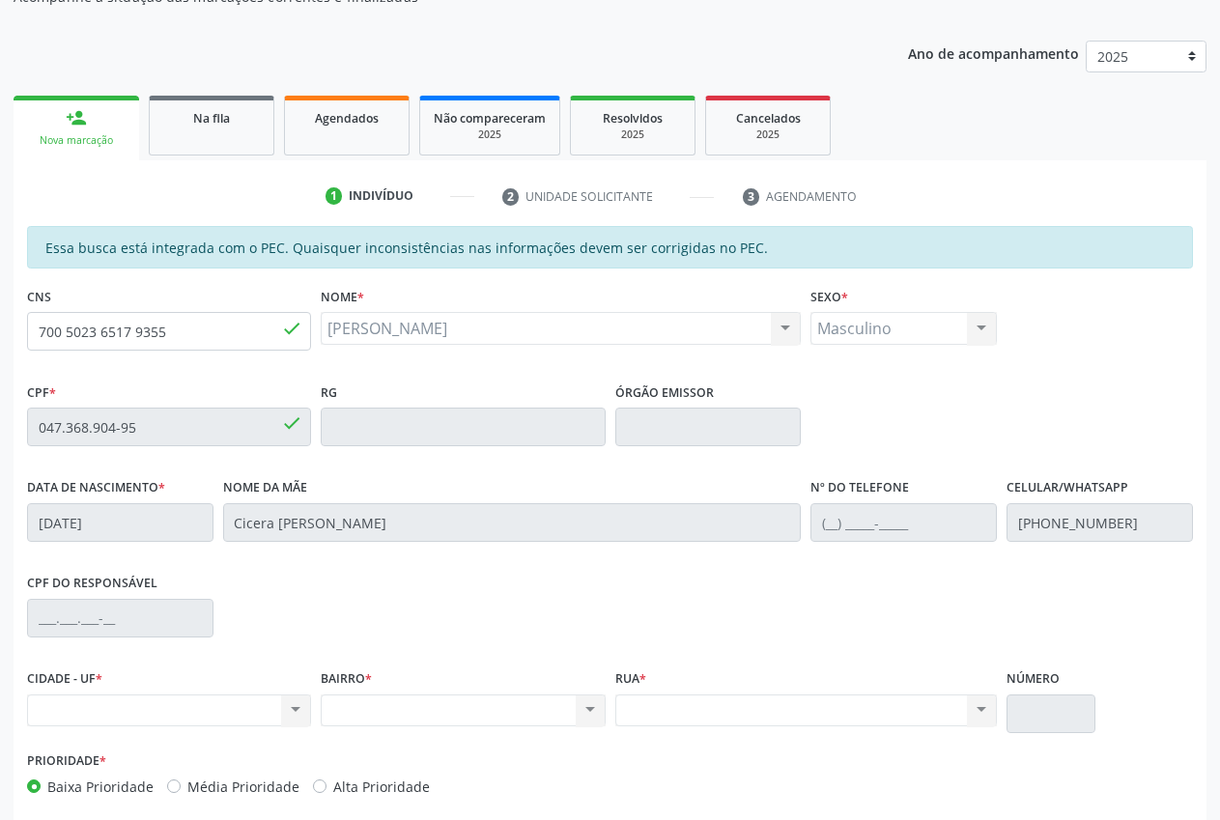
scroll to position [283, 0]
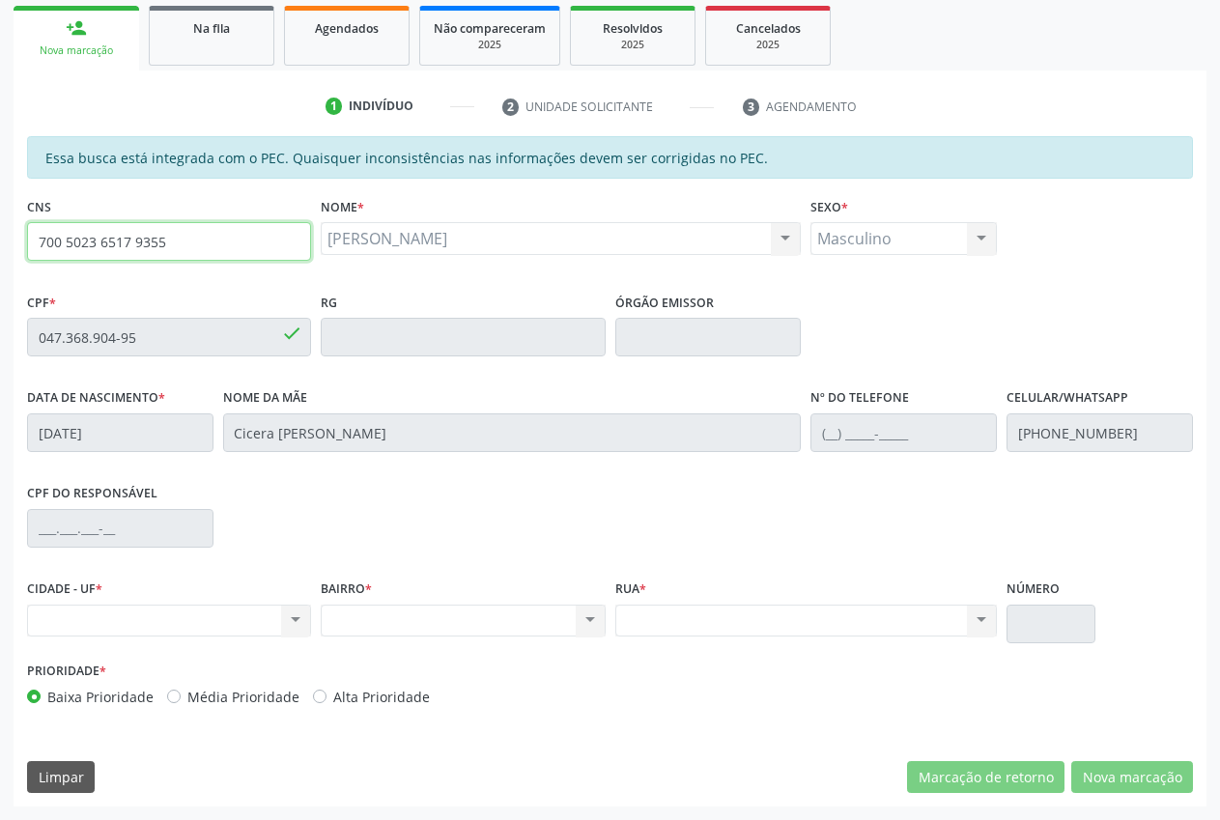
drag, startPoint x: 180, startPoint y: 236, endPoint x: 74, endPoint y: 239, distance: 105.3
click at [34, 236] on input "700 5023 6517 9355" at bounding box center [169, 241] width 284 height 39
drag, startPoint x: 377, startPoint y: 256, endPoint x: 481, endPoint y: 236, distance: 106.2
click at [380, 255] on div "Luis Martins do Nascimentos Luis Martins do Nascimentos CNS: 700 5023 6517 9355…" at bounding box center [561, 245] width 480 height 46
drag, startPoint x: 562, startPoint y: 233, endPoint x: 327, endPoint y: 244, distance: 235.0
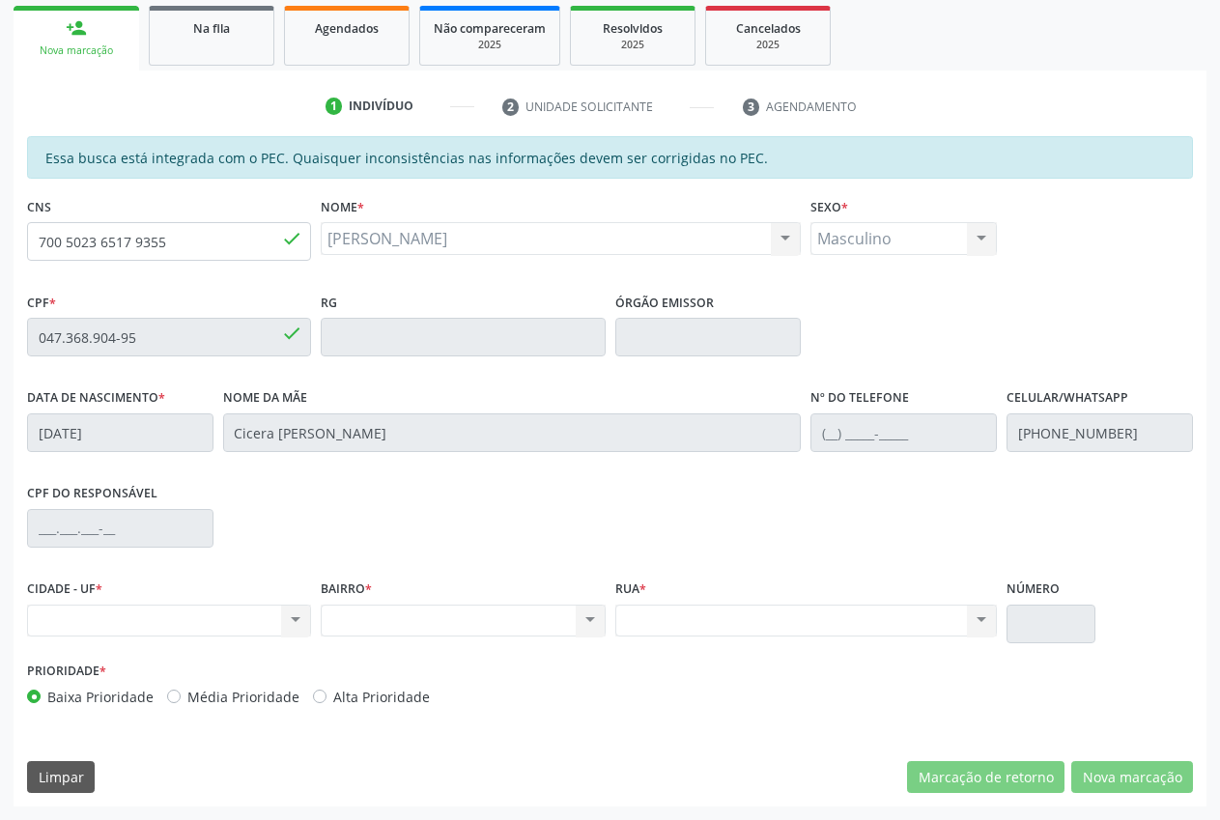
click at [327, 244] on div "Luis Martins do Nascimentos Luis Martins do Nascimentos CNS: 700 5023 6517 9355…" at bounding box center [561, 238] width 480 height 33
copy span "[PERSON_NAME]"
drag, startPoint x: 180, startPoint y: 233, endPoint x: 41, endPoint y: 240, distance: 139.3
click at [12, 246] on div "Acompanhamento Acompanhe a situação das marcações correntes e finalizadas Relat…" at bounding box center [610, 321] width 1220 height 997
paste input "text"
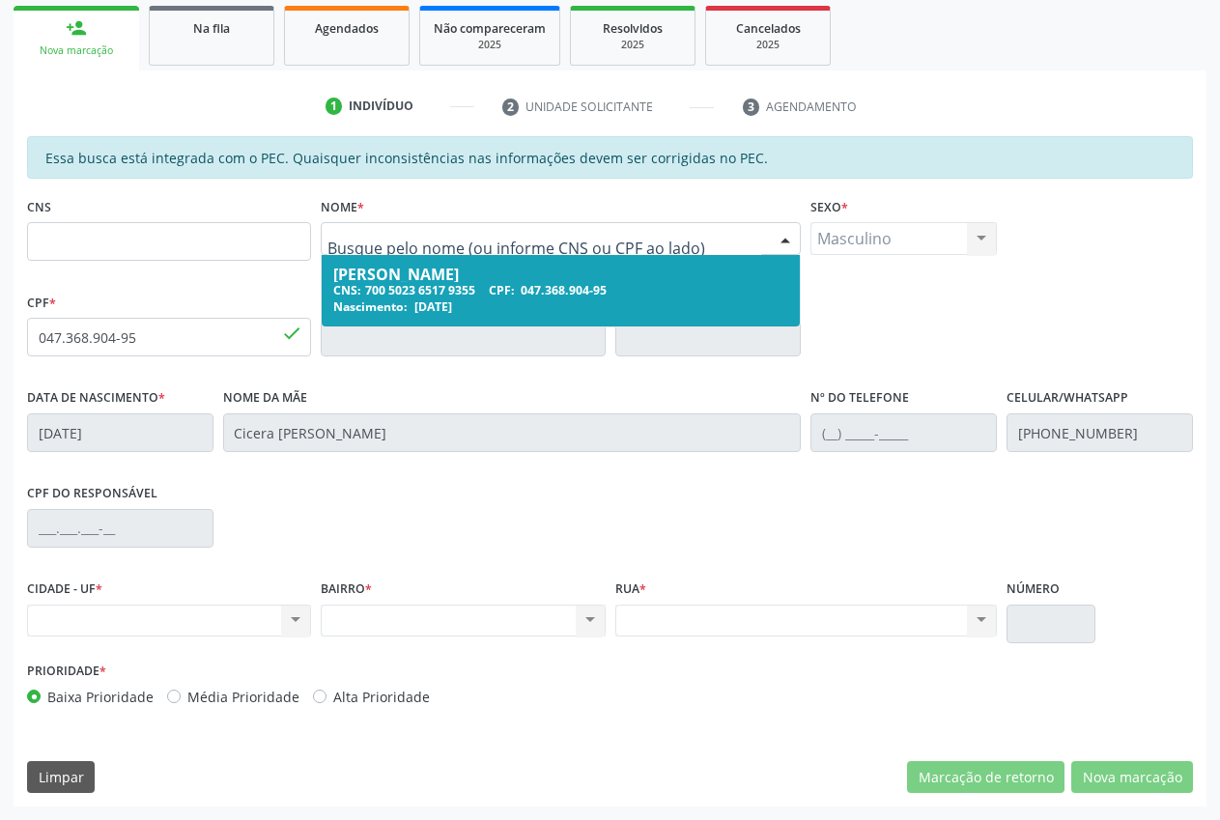
drag, startPoint x: 529, startPoint y: 236, endPoint x: 342, endPoint y: 226, distance: 187.6
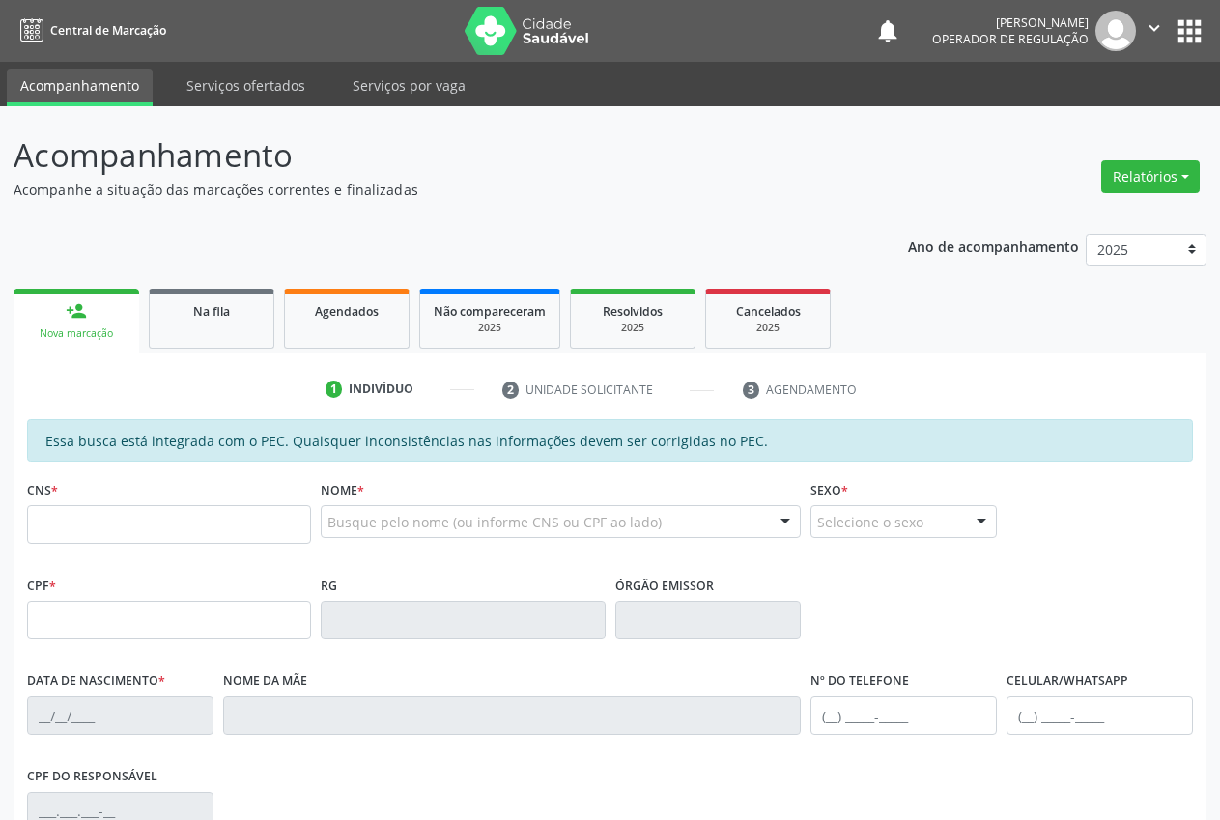
scroll to position [283, 0]
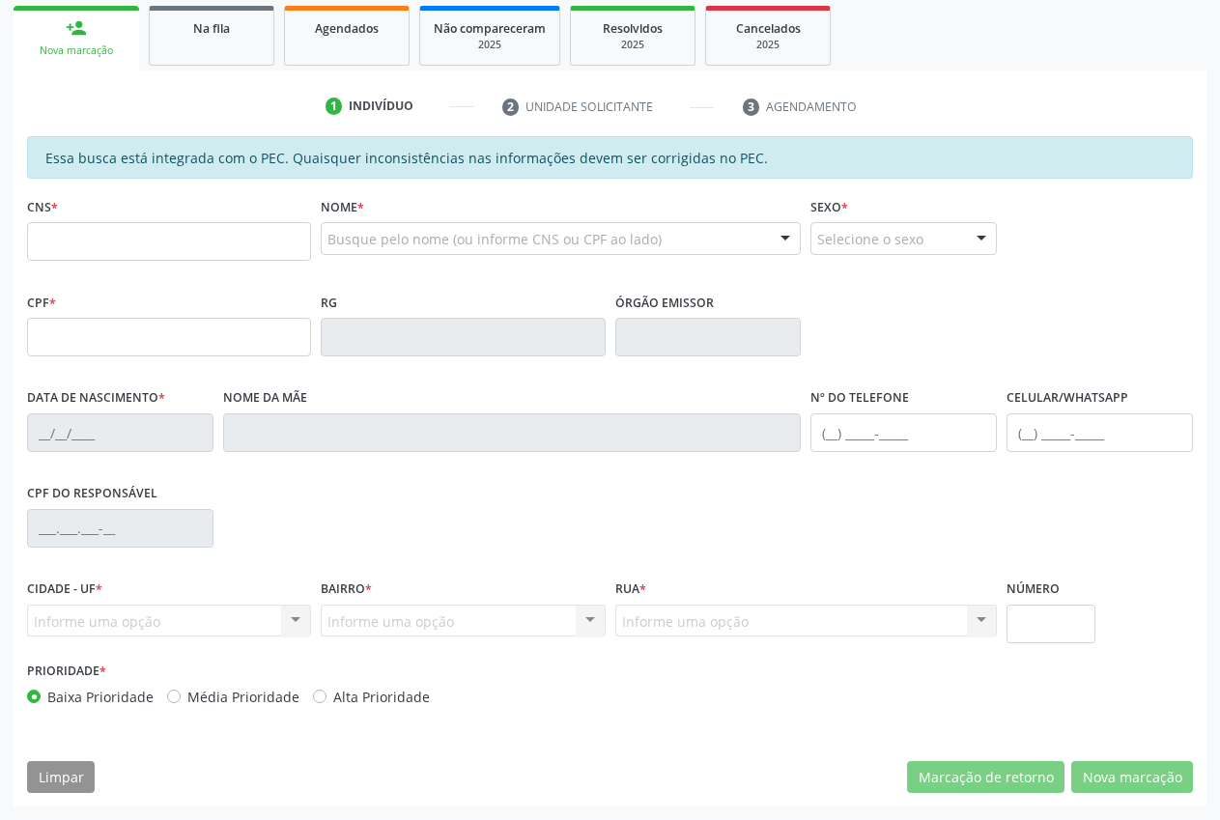
click at [74, 230] on input "text" at bounding box center [169, 241] width 284 height 39
click at [89, 242] on input "text" at bounding box center [169, 241] width 284 height 39
click at [93, 247] on input "text" at bounding box center [169, 241] width 284 height 39
type input "700 5023 6517 9355"
type input "047.368.904-95"
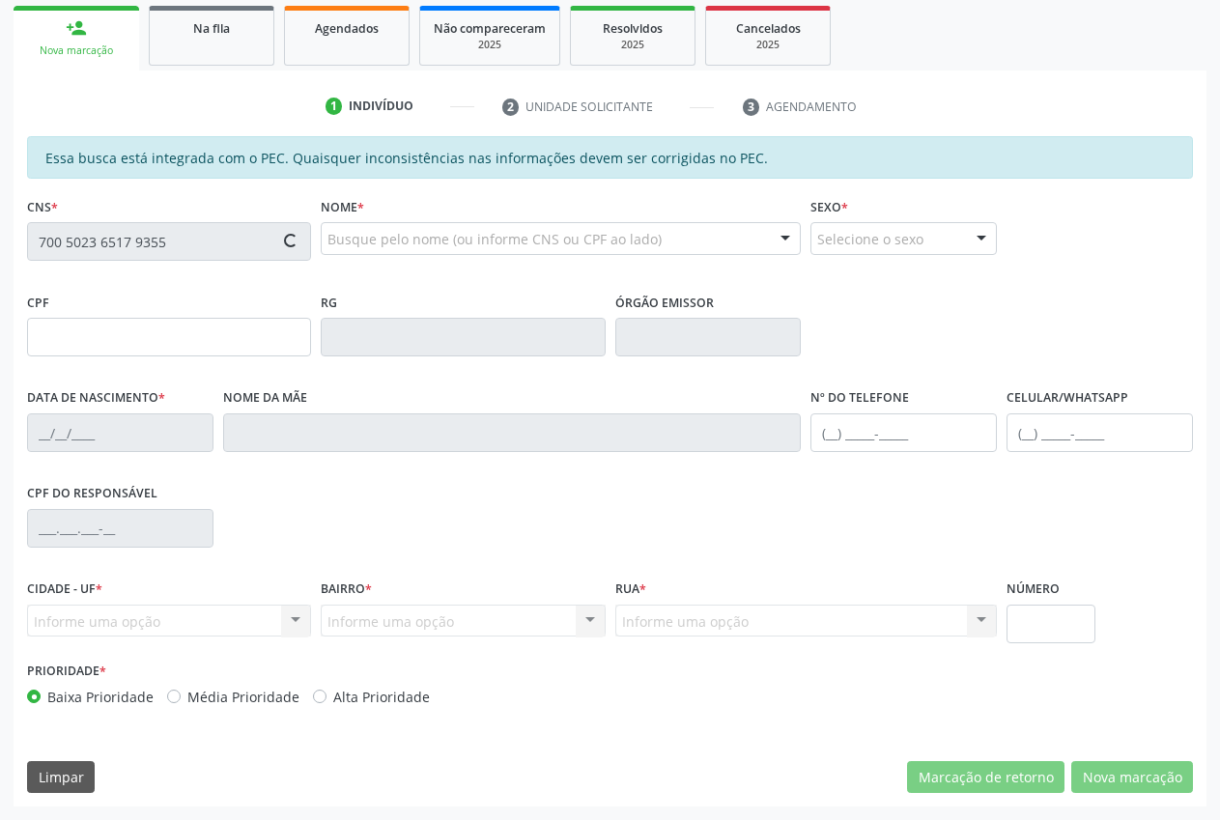
type input "[DATE]"
type input "Cicera [PERSON_NAME]"
type input "[PHONE_NUMBER]"
